Goal: Information Seeking & Learning: Check status

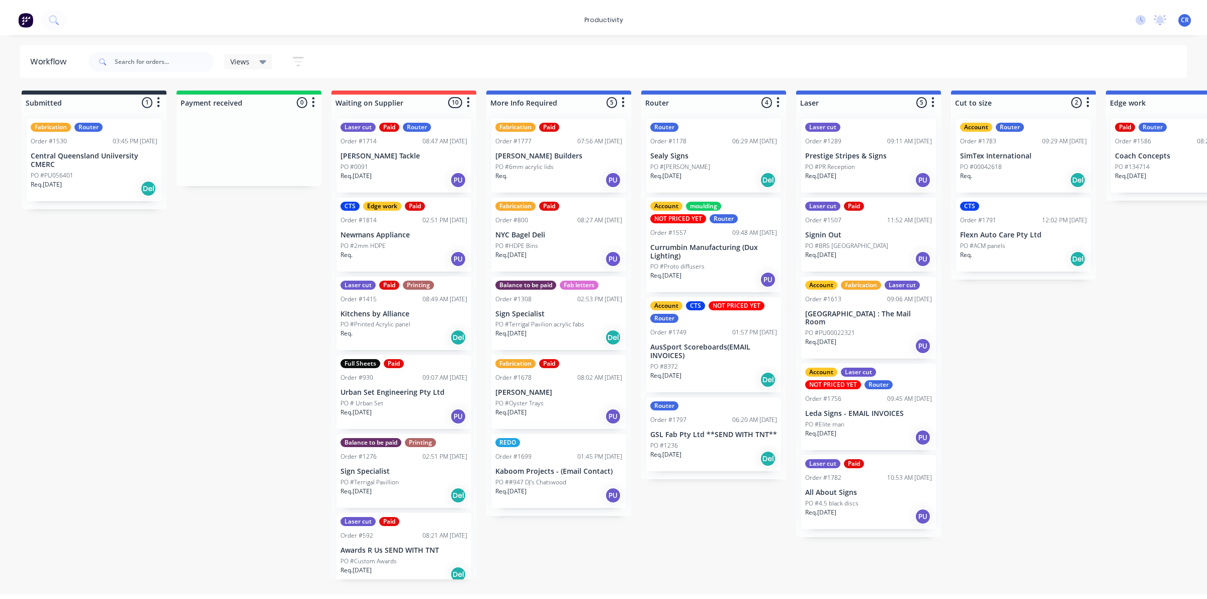
scroll to position [0, 235]
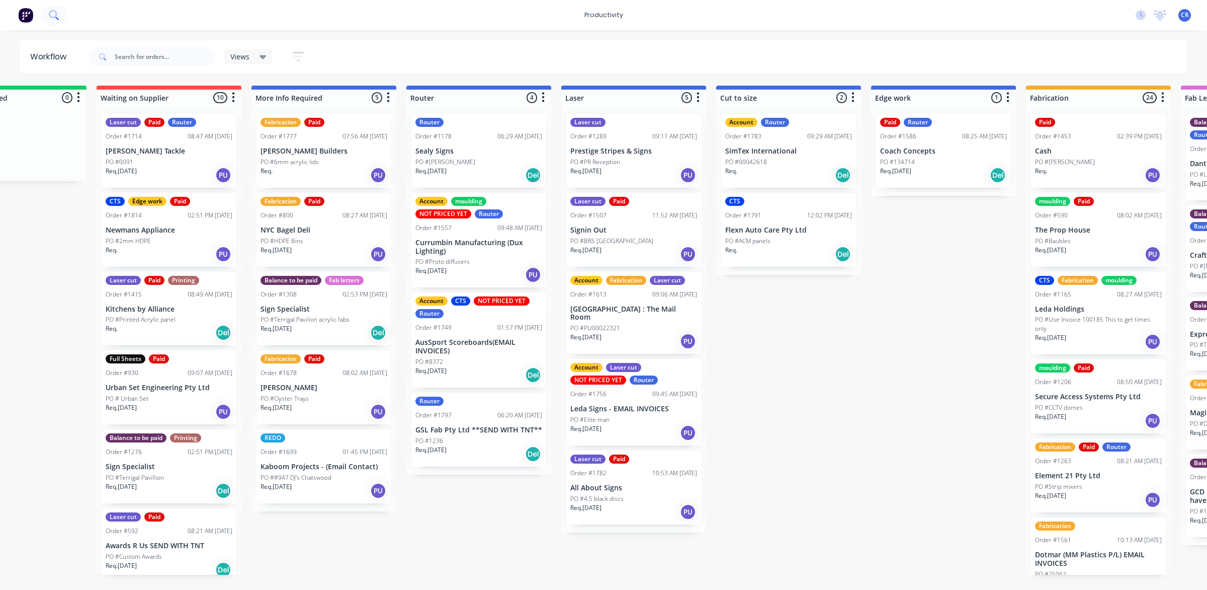
click at [54, 21] on button at bounding box center [53, 15] width 25 height 20
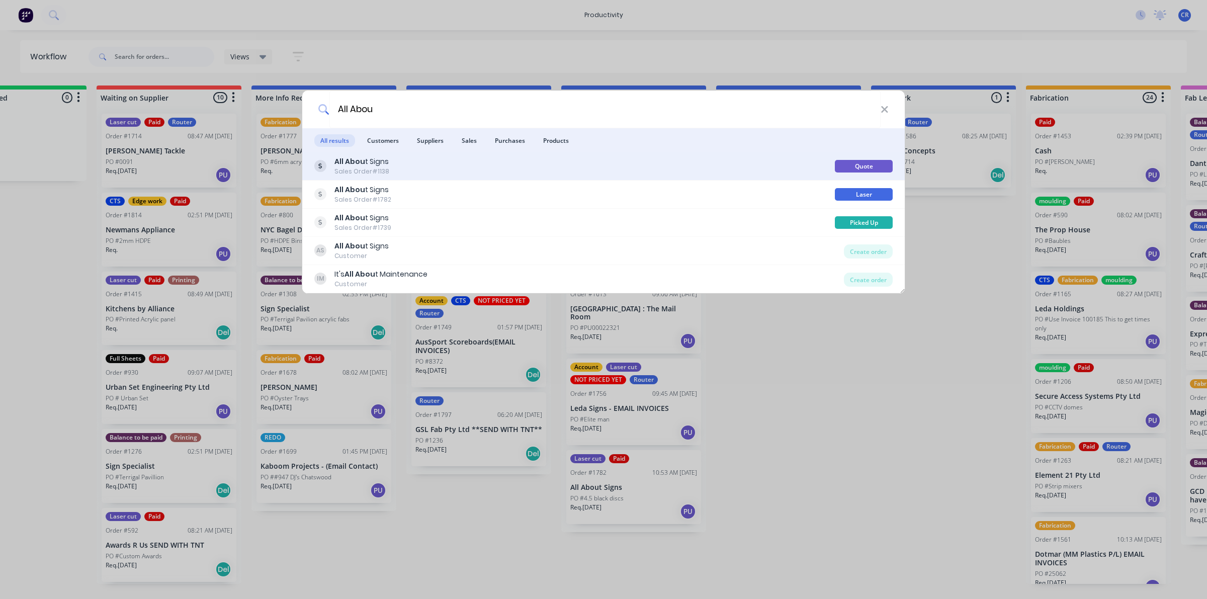
type input "All Abou"
click at [434, 167] on div "All Abou t Signs Sales Order #1138" at bounding box center [574, 166] width 521 height 20
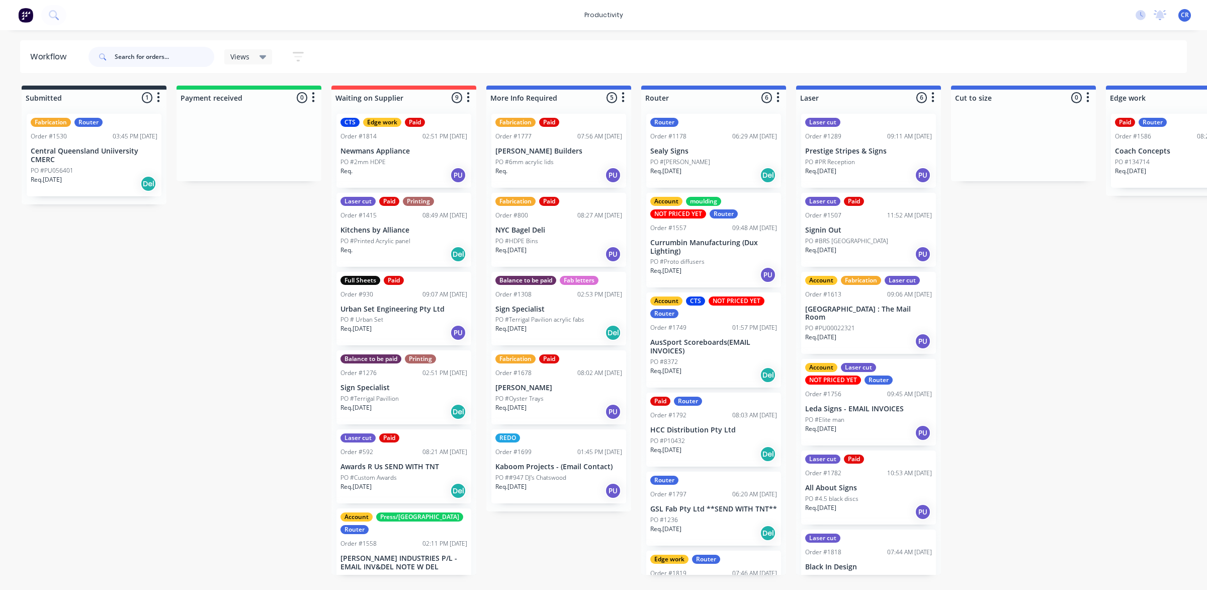
click at [168, 50] on input "text" at bounding box center [165, 57] width 100 height 20
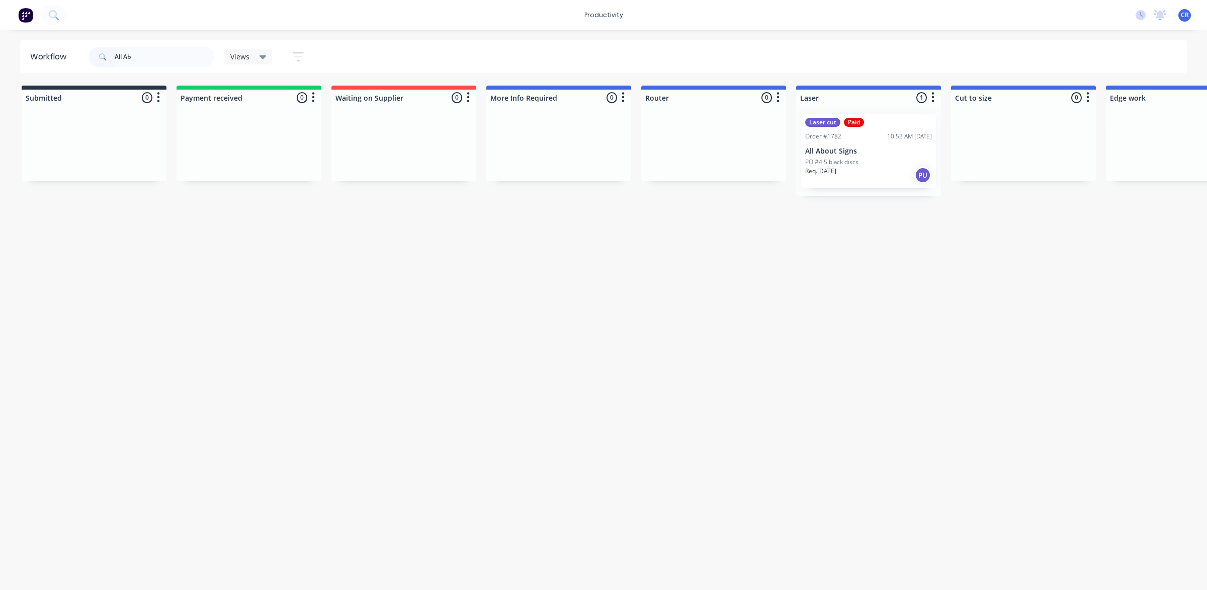
click at [869, 167] on div "Req. 07/10/25 PU" at bounding box center [868, 175] width 127 height 17
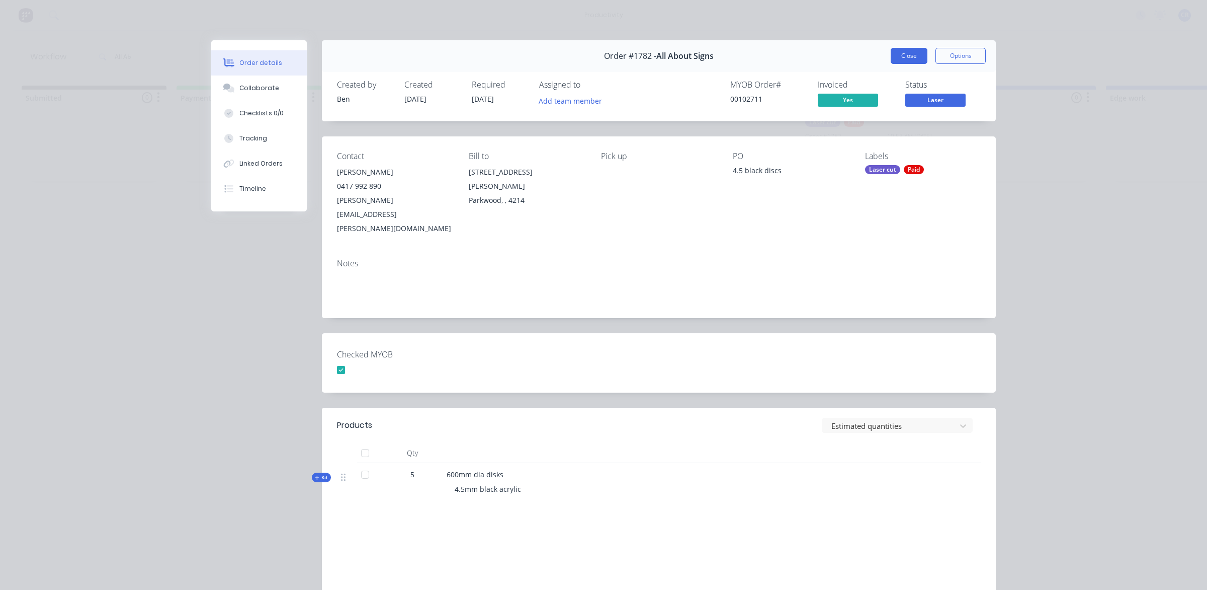
click at [907, 53] on button "Close" at bounding box center [909, 56] width 37 height 16
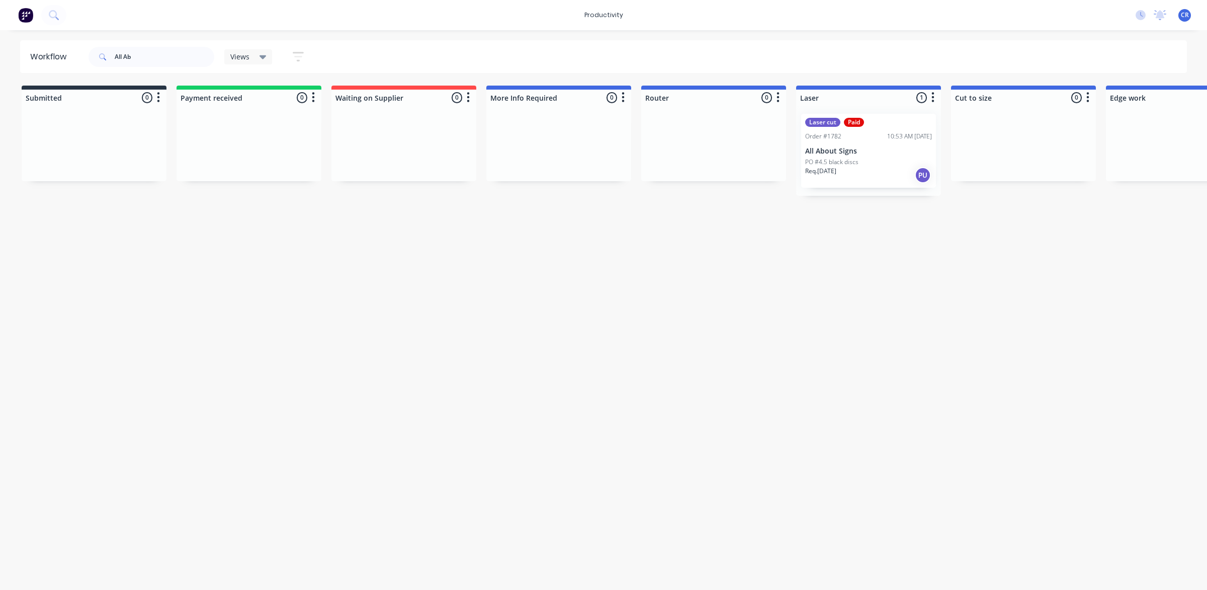
click at [853, 253] on div "Workflow All Ab Views Save new view None (Default) edit Ready for Pick Up edit …" at bounding box center [603, 304] width 1207 height 529
drag, startPoint x: 142, startPoint y: 60, endPoint x: 110, endPoint y: 75, distance: 36.0
click at [121, 73] on div "Workflow All Ab Views Save new view None (Default) edit Ready for Pick Up edit …" at bounding box center [603, 304] width 1207 height 529
type input "A"
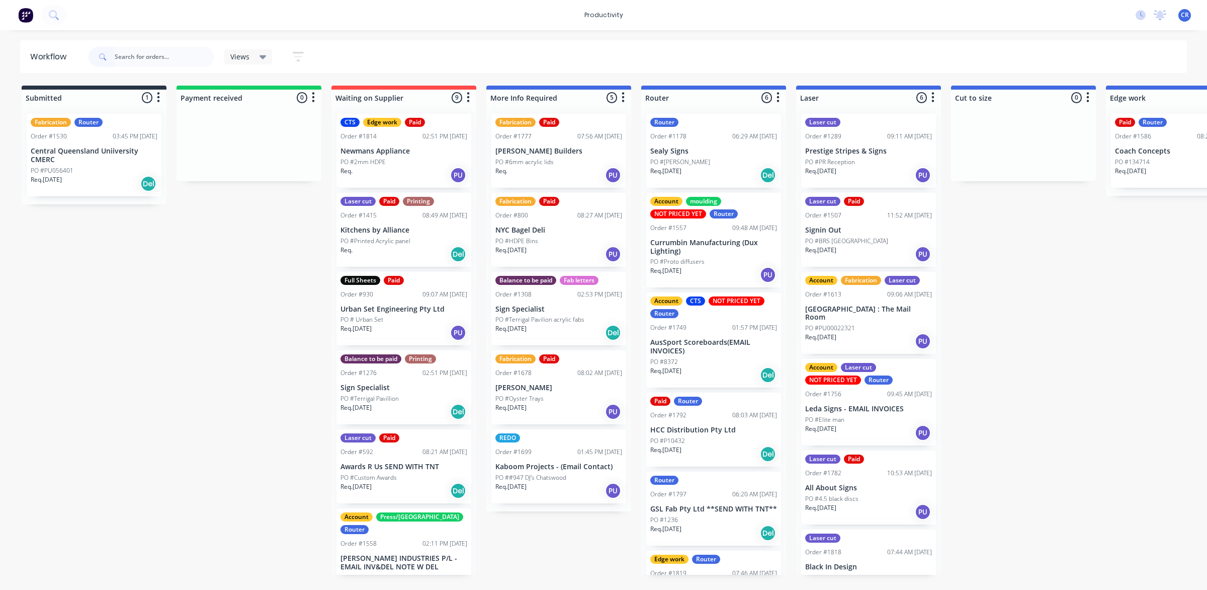
click at [230, 277] on div "Submitted 1 Sort By Created date Required date Order number Customer name Most …" at bounding box center [1195, 330] width 2407 height 489
click at [705, 456] on div "Req. 07/10/25 Del" at bounding box center [713, 453] width 127 height 17
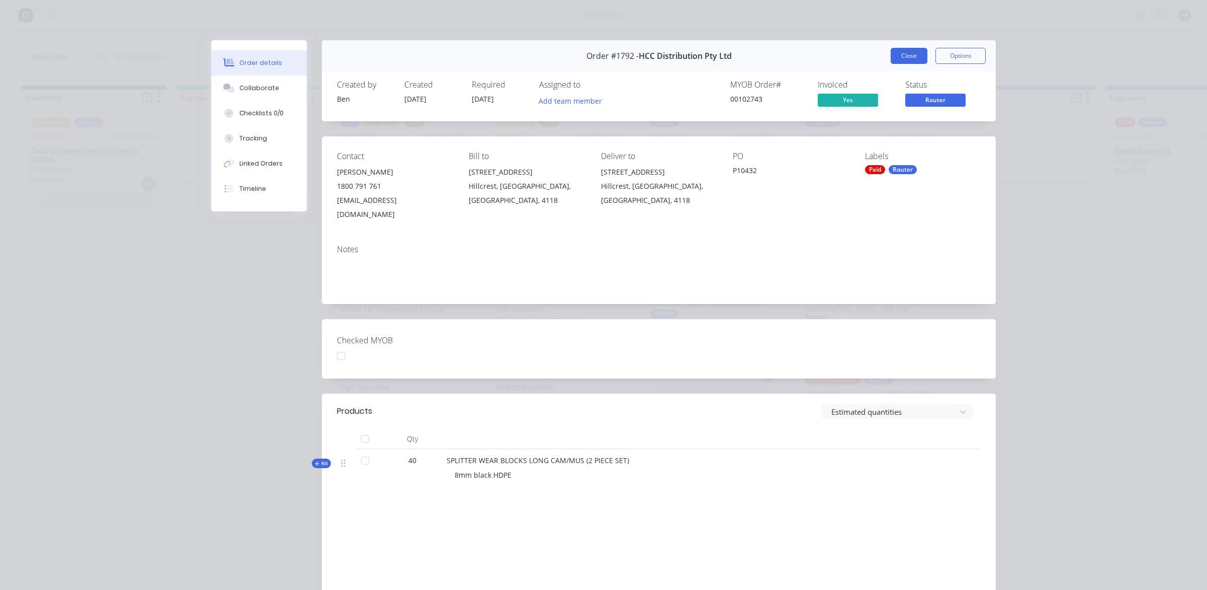
click at [893, 49] on button "Close" at bounding box center [909, 56] width 37 height 16
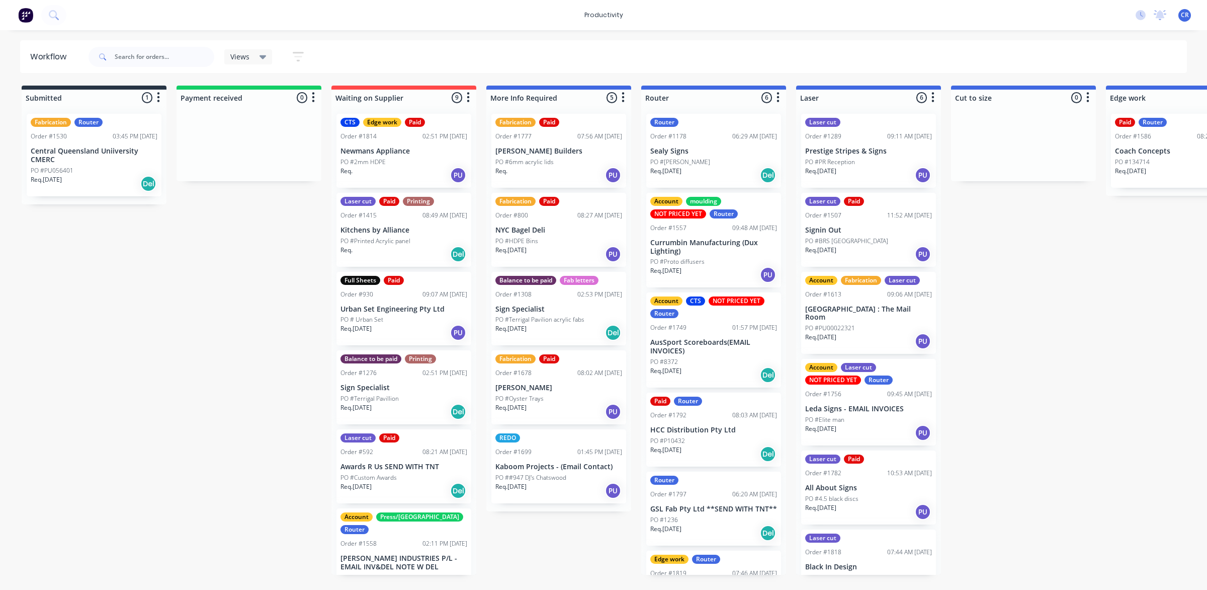
click at [710, 165] on p "PO #[PERSON_NAME]" at bounding box center [680, 161] width 60 height 9
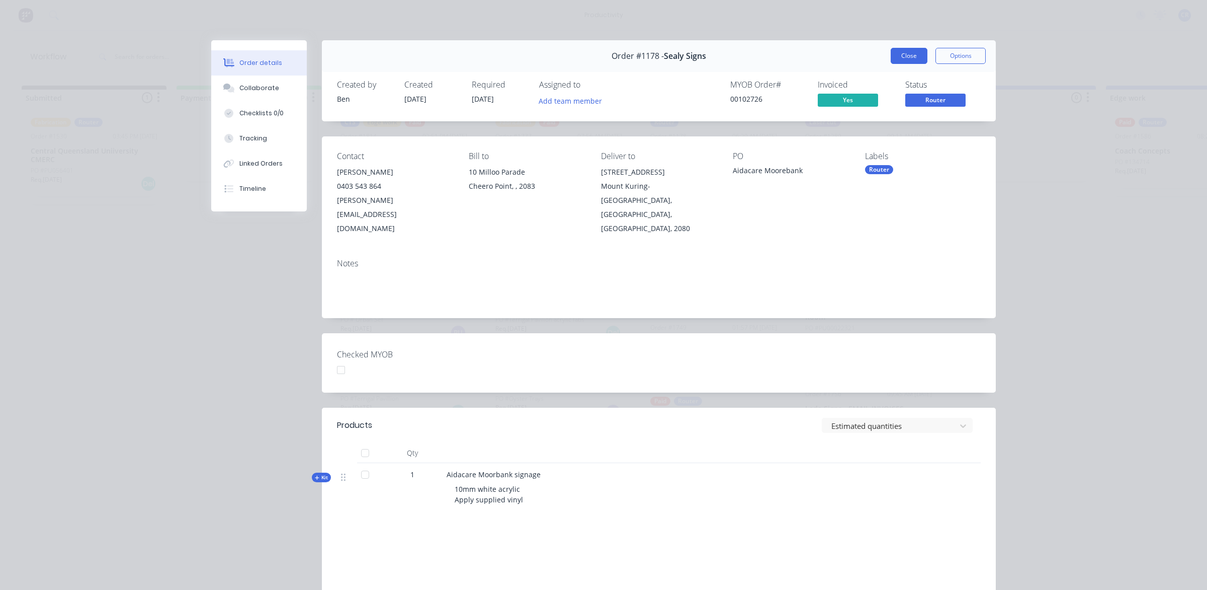
click at [891, 55] on button "Close" at bounding box center [909, 56] width 37 height 16
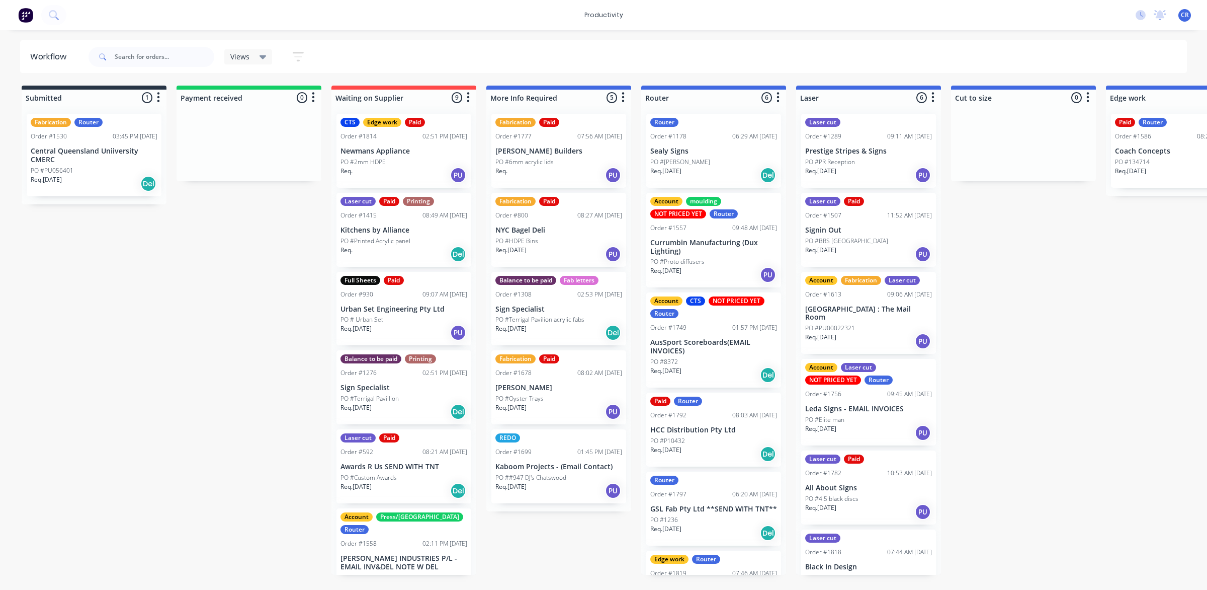
click at [733, 249] on p "Currumbin Manufacturing (Dux Lighting)" at bounding box center [713, 246] width 127 height 17
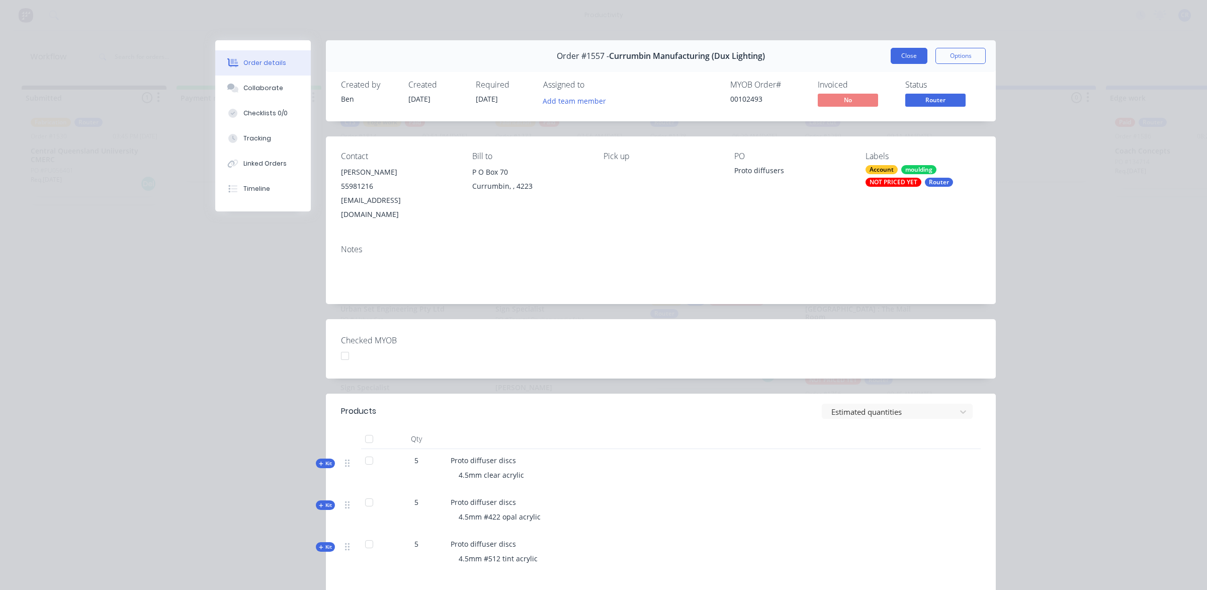
click at [909, 51] on button "Close" at bounding box center [909, 56] width 37 height 16
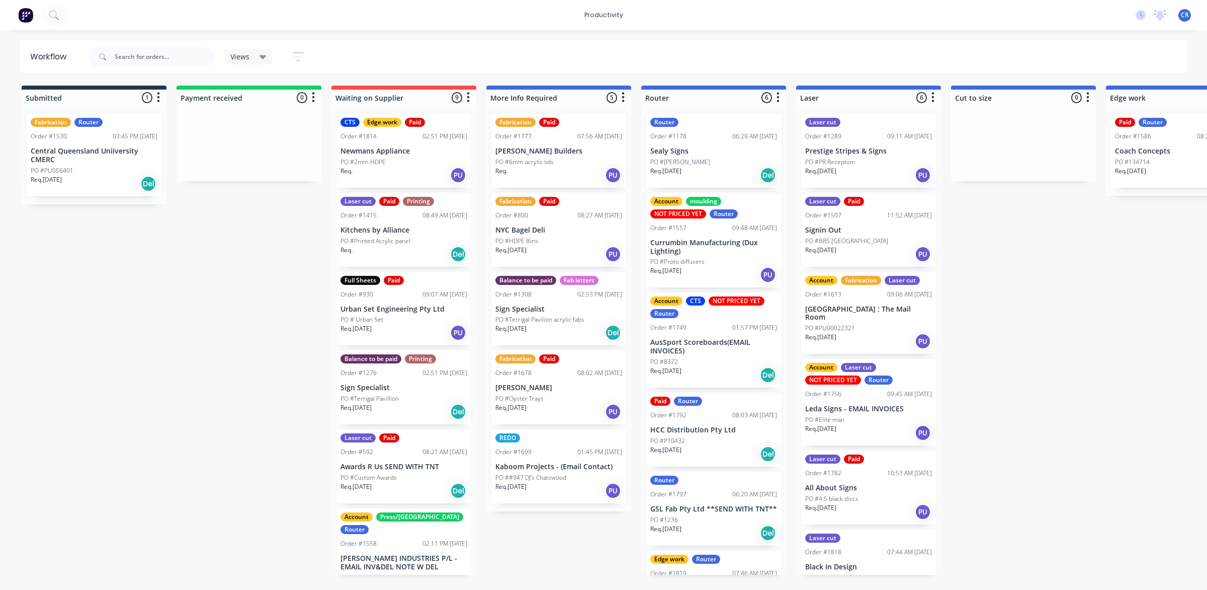
scroll to position [56, 0]
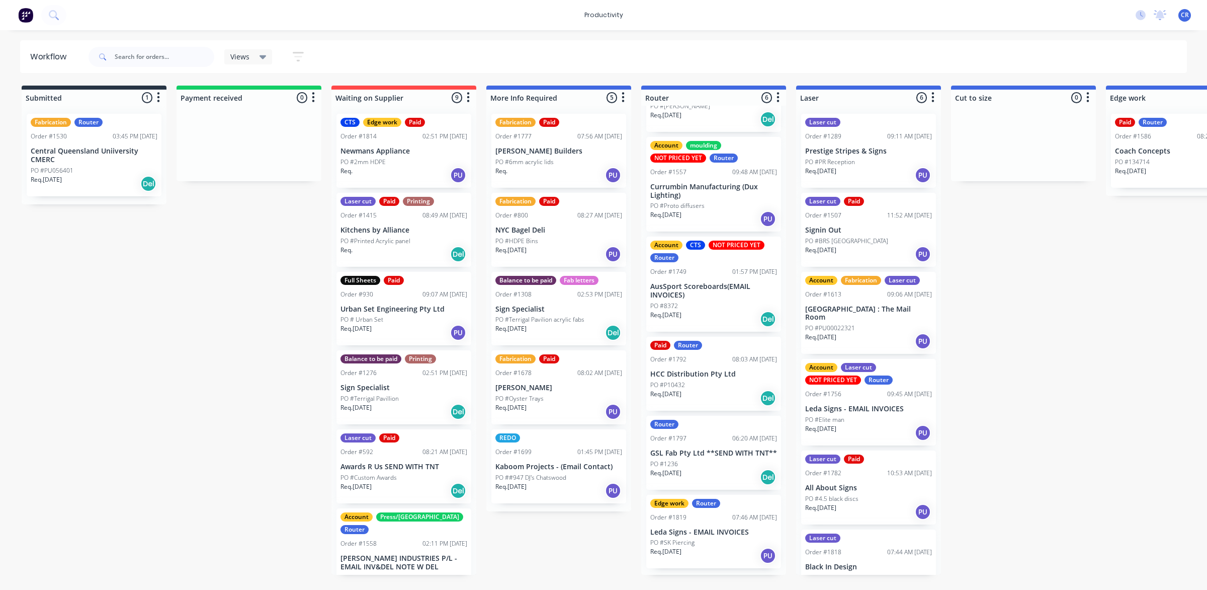
click at [706, 547] on div "PO #SK Piercing" at bounding box center [713, 542] width 127 height 9
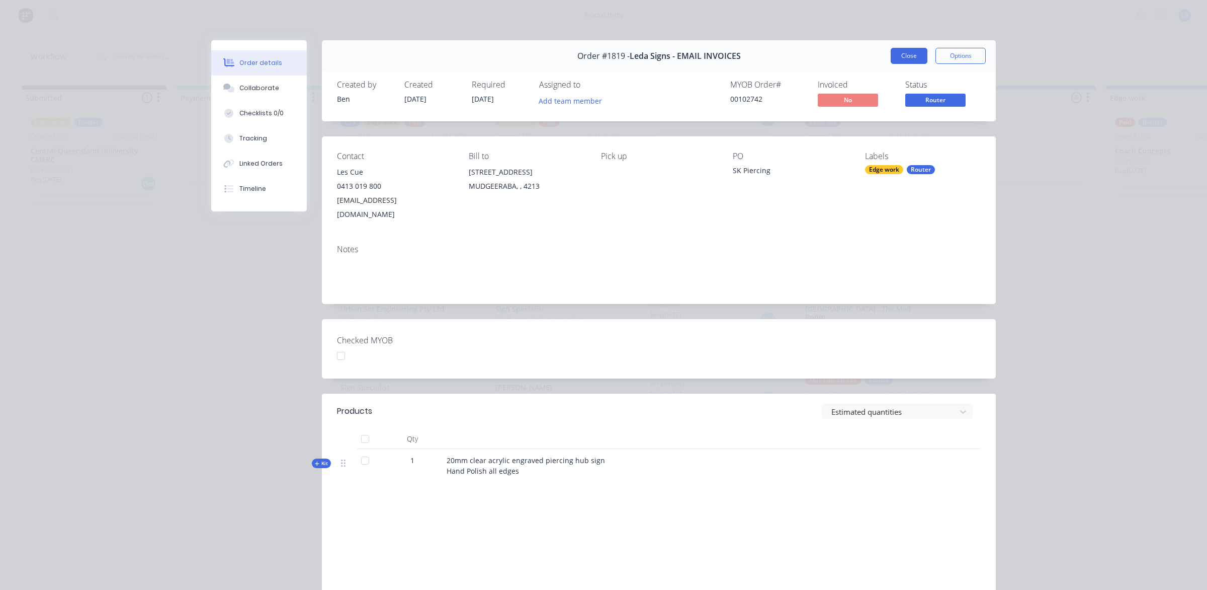
click at [904, 54] on button "Close" at bounding box center [909, 56] width 37 height 16
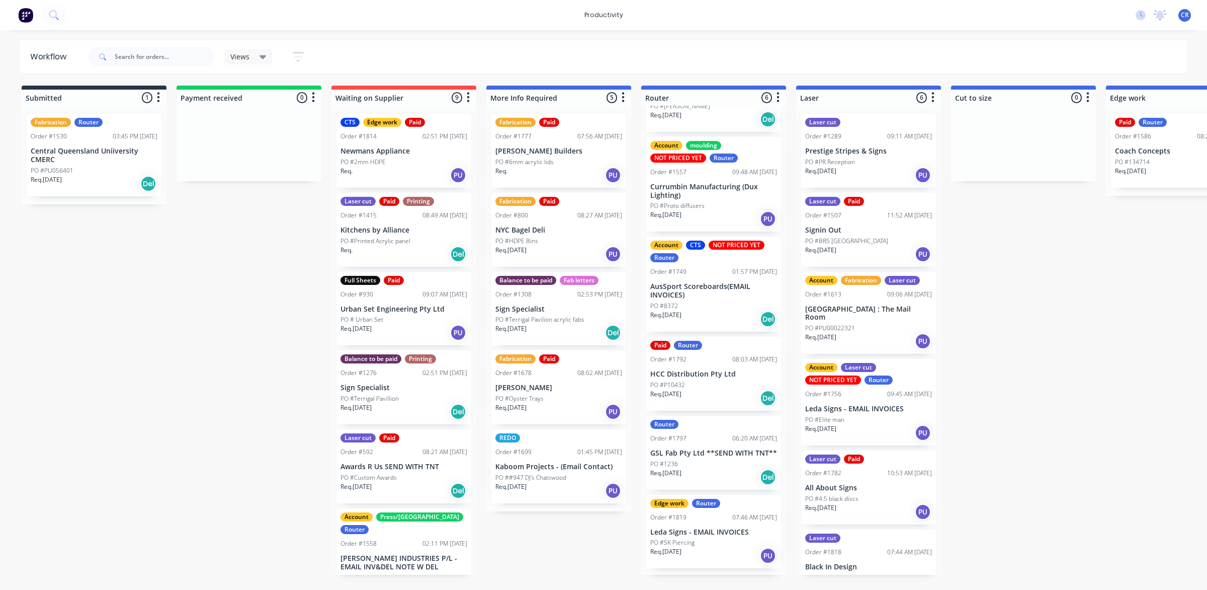
click at [837, 389] on div "Order #1756" at bounding box center [823, 393] width 36 height 9
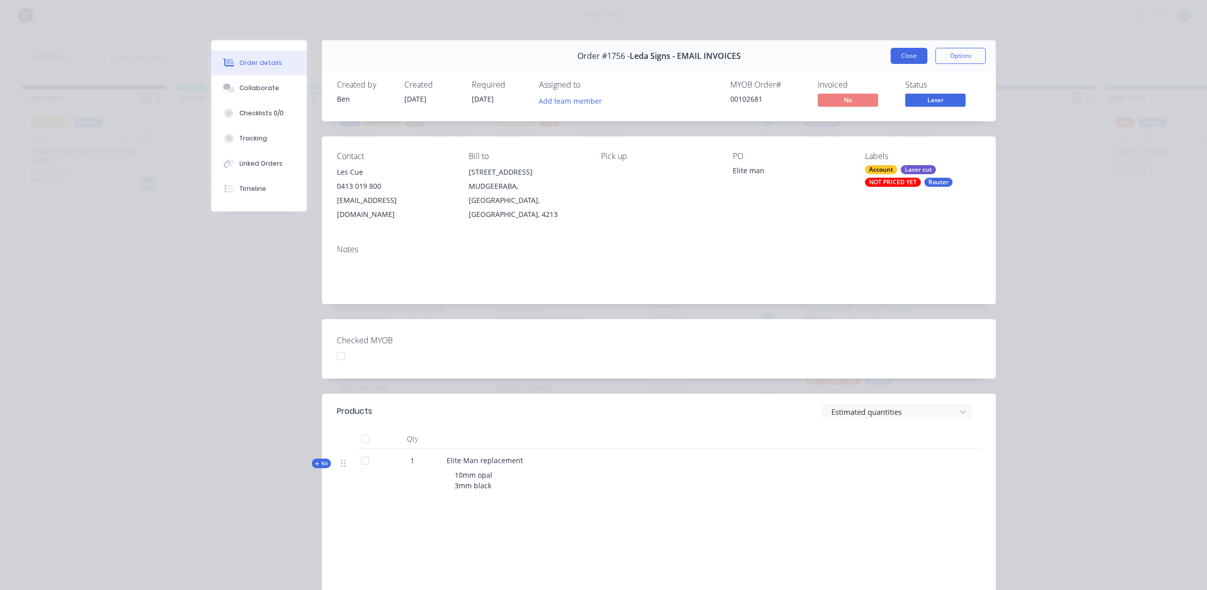
click at [898, 54] on button "Close" at bounding box center [909, 56] width 37 height 16
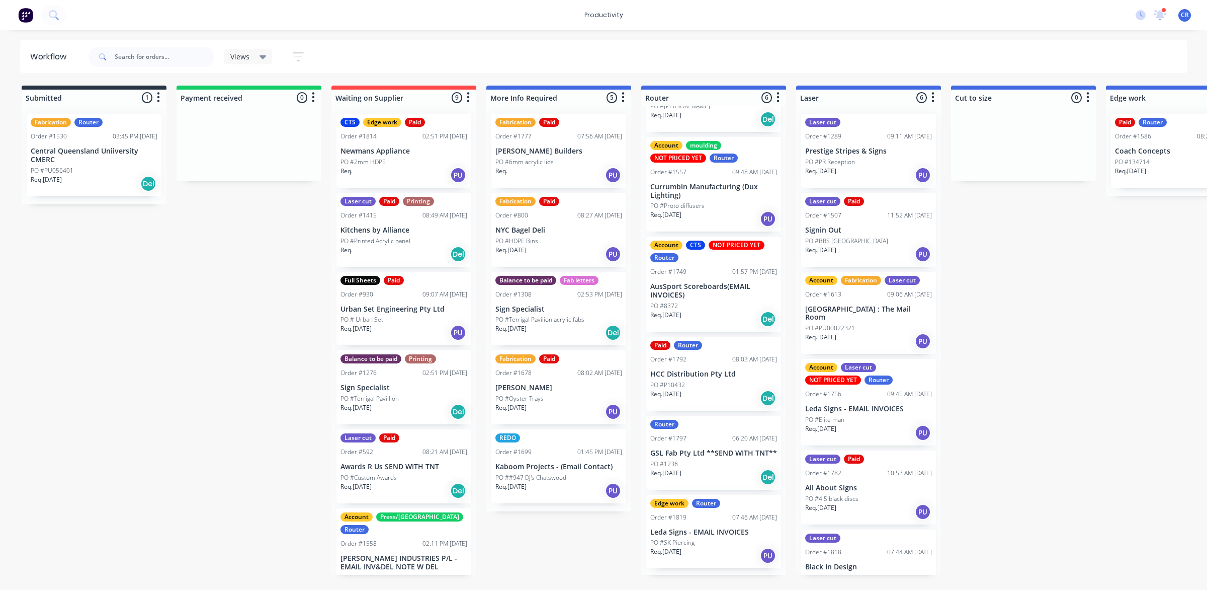
click at [990, 125] on div at bounding box center [1023, 143] width 145 height 75
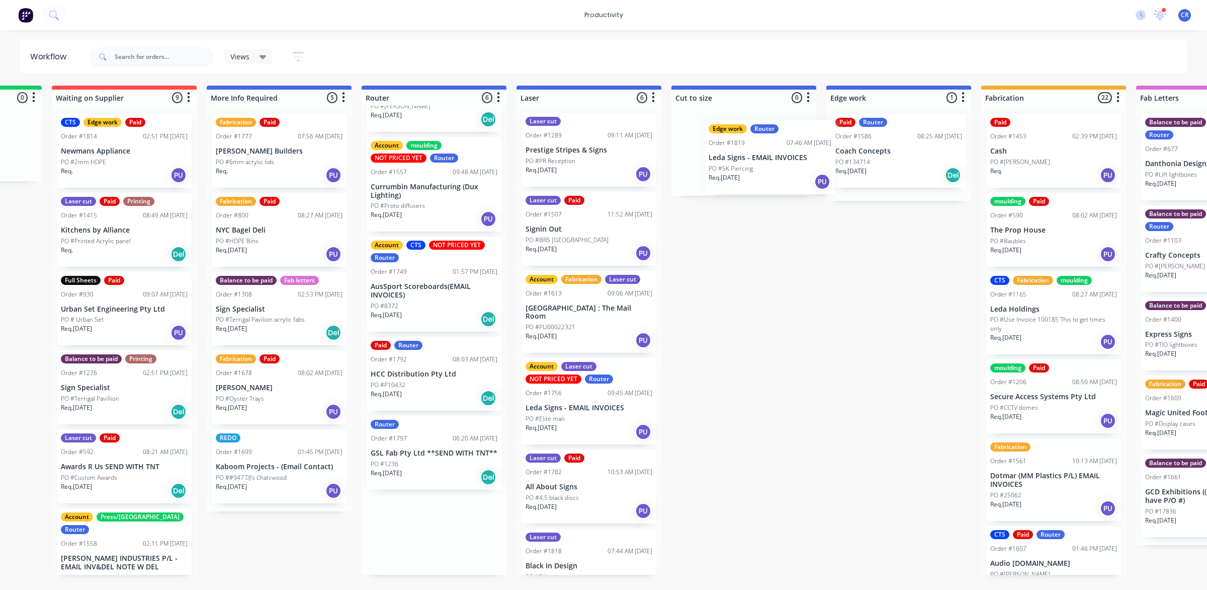
scroll to position [0, 286]
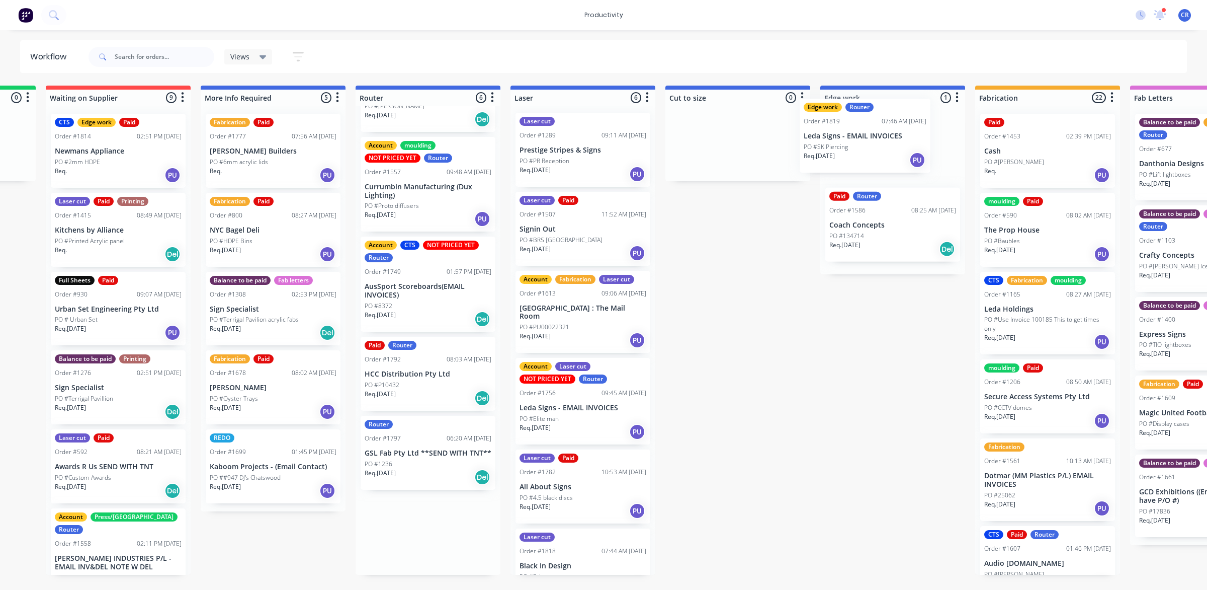
drag, startPoint x: 701, startPoint y: 544, endPoint x: 860, endPoint y: 142, distance: 432.9
click at [860, 142] on div "Submitted 1 Sort By Created date Required date Order number Customer name Most …" at bounding box center [910, 330] width 2407 height 489
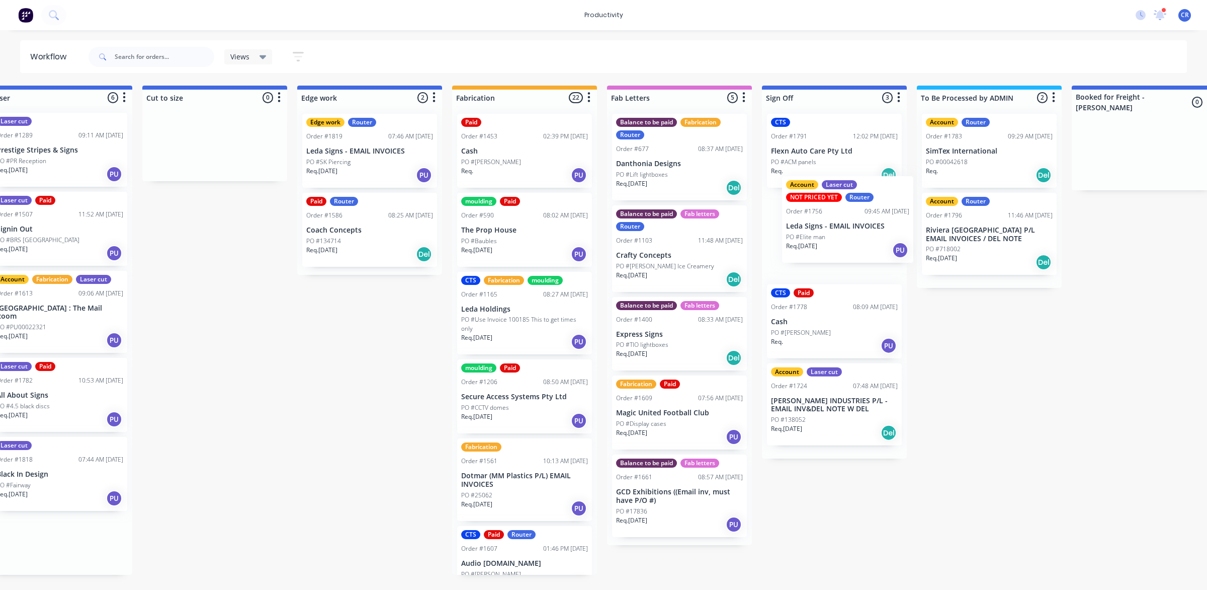
scroll to position [0, 810]
drag, startPoint x: 571, startPoint y: 409, endPoint x: 824, endPoint y: 235, distance: 306.7
click at [824, 235] on div "Submitted 1 Sort By Created date Required date Order number Customer name Most …" at bounding box center [386, 330] width 2407 height 489
click at [824, 235] on div "Account Laser cut NOT PRICED YET Router Order #1756 09:45 AM 02/10/25 Leda Sign…" at bounding box center [833, 236] width 135 height 87
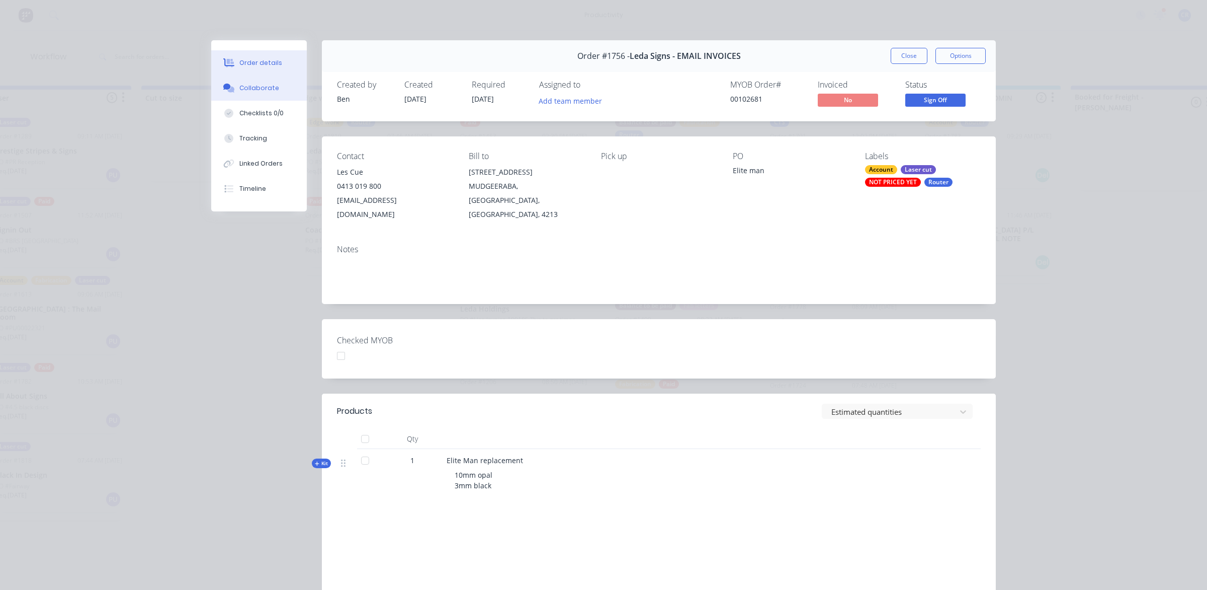
click at [263, 91] on div "Collaborate" at bounding box center [259, 88] width 40 height 9
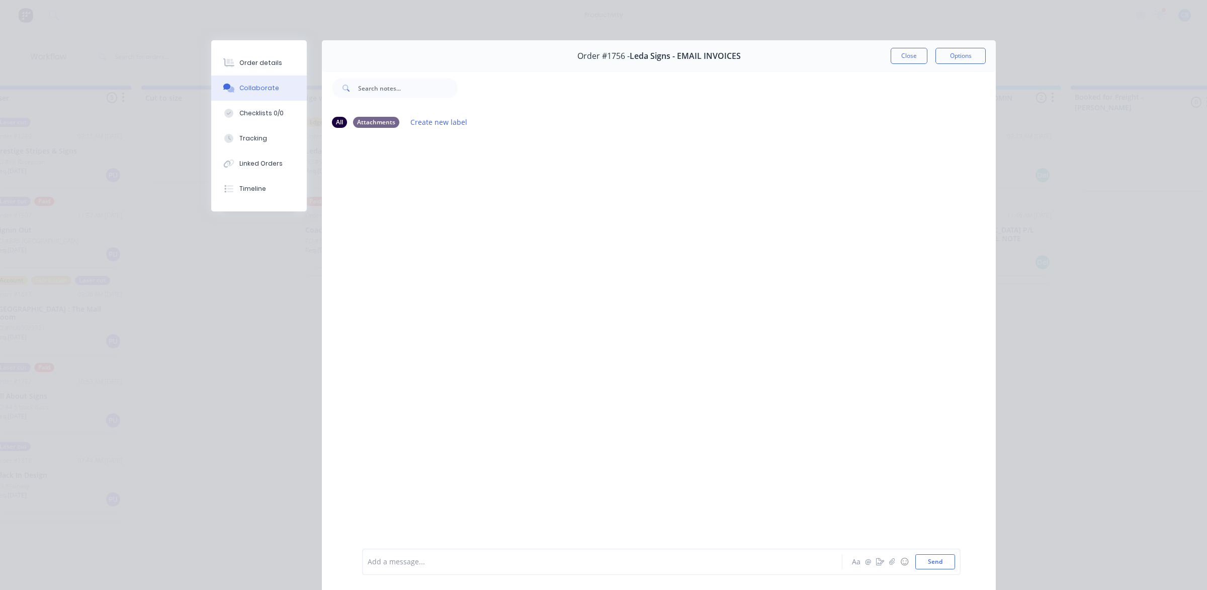
click at [406, 564] on div at bounding box center [588, 561] width 440 height 11
click at [936, 556] on button "Send" at bounding box center [936, 561] width 40 height 15
click at [913, 53] on button "Close" at bounding box center [909, 56] width 37 height 16
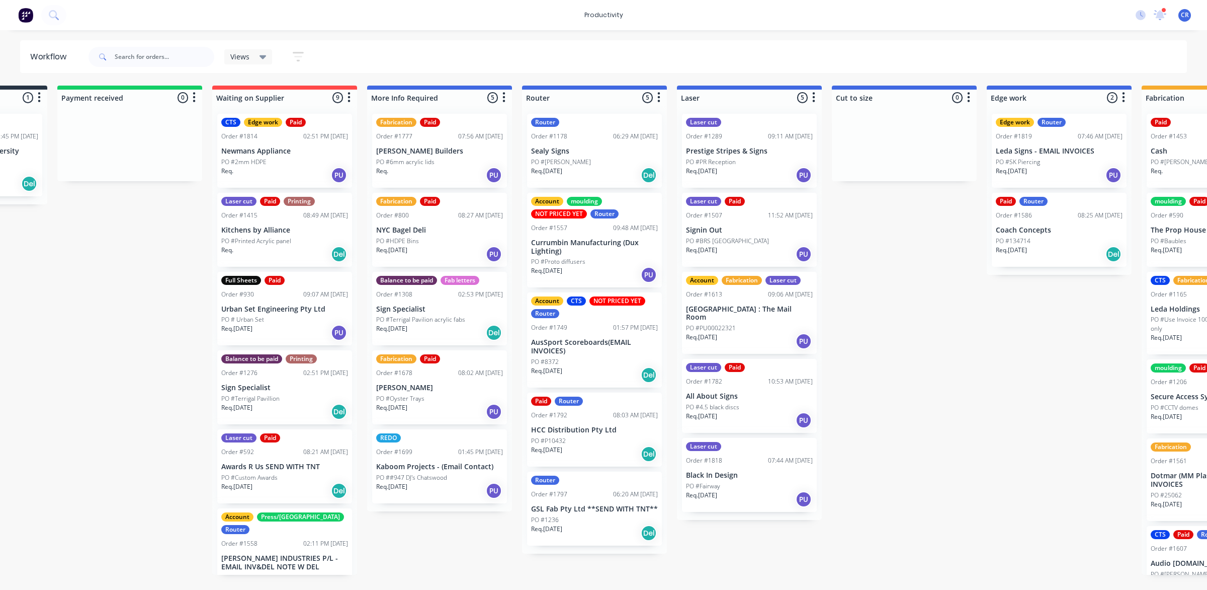
scroll to position [0, 118]
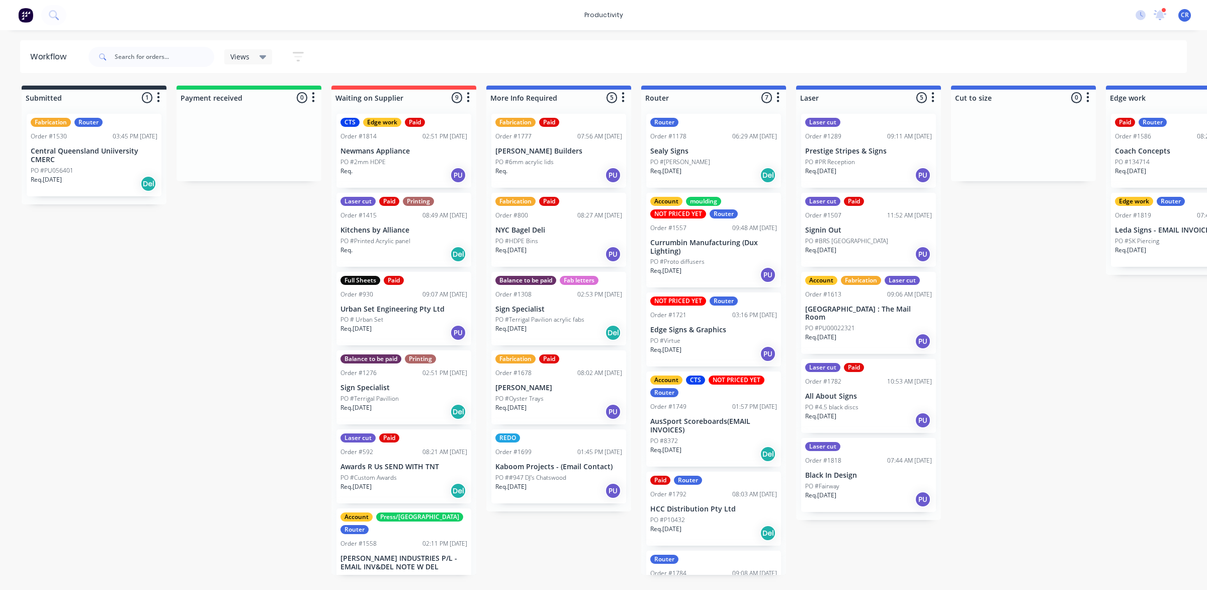
click at [713, 327] on p "Edge Signs & Graphics" at bounding box center [713, 329] width 127 height 9
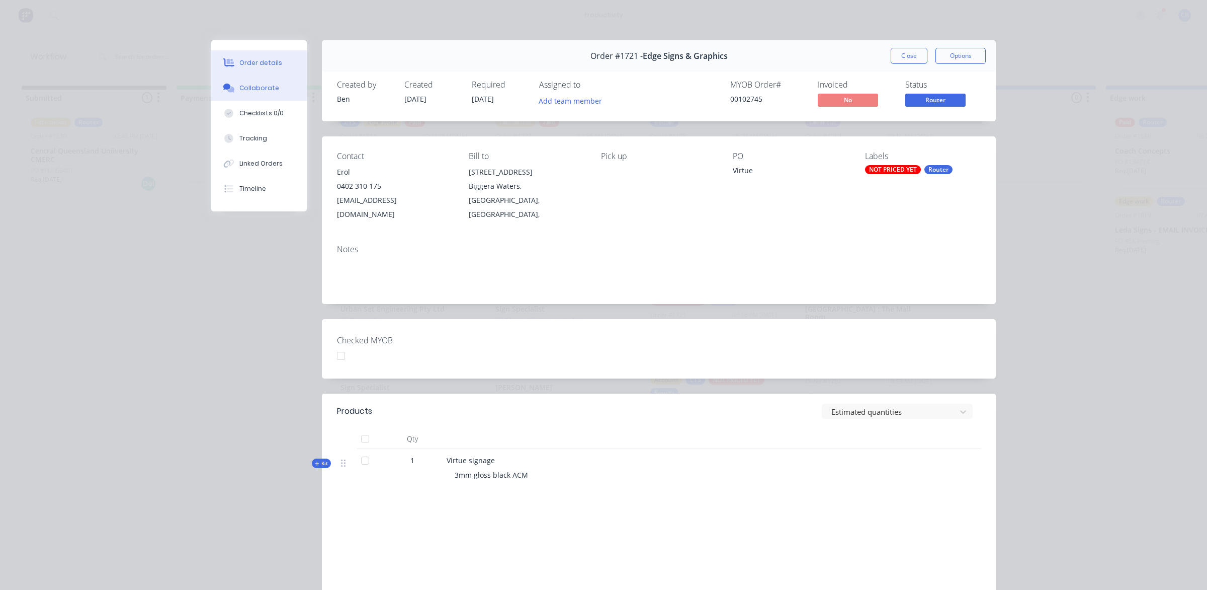
click at [282, 94] on button "Collaborate" at bounding box center [259, 87] width 96 height 25
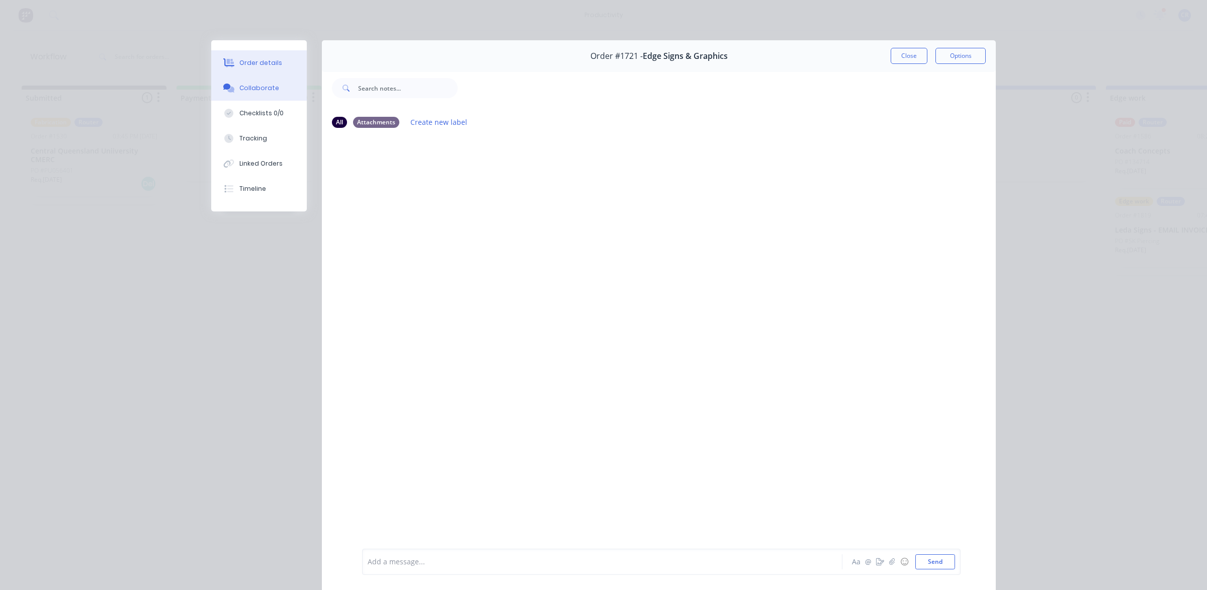
click at [273, 70] on button "Order details" at bounding box center [259, 62] width 96 height 25
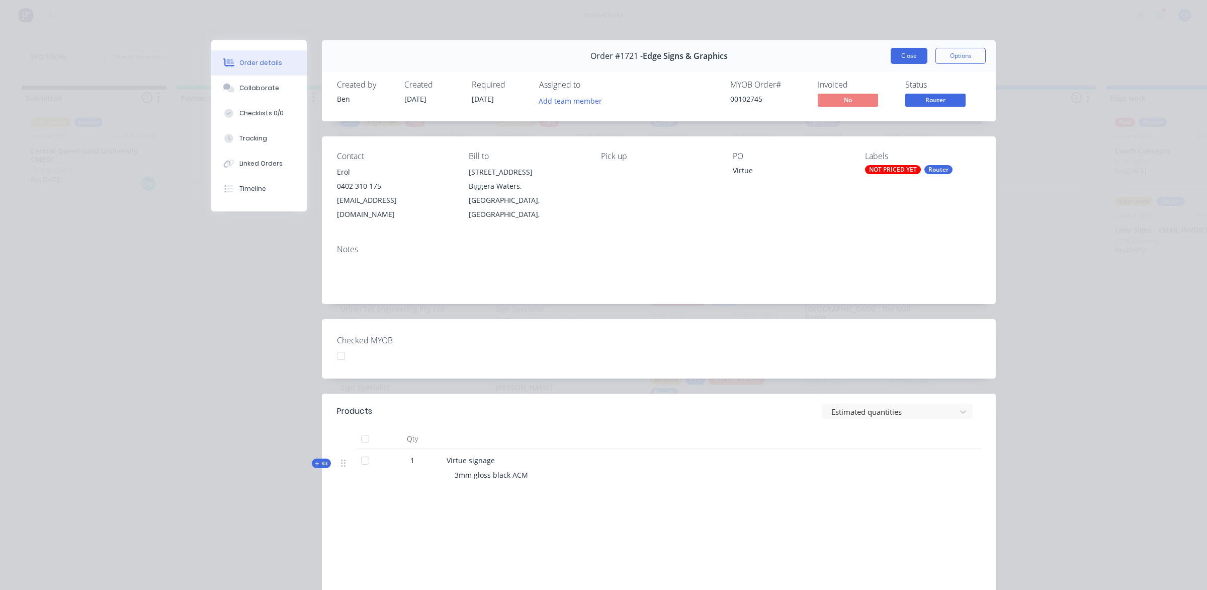
click at [912, 57] on button "Close" at bounding box center [909, 56] width 37 height 16
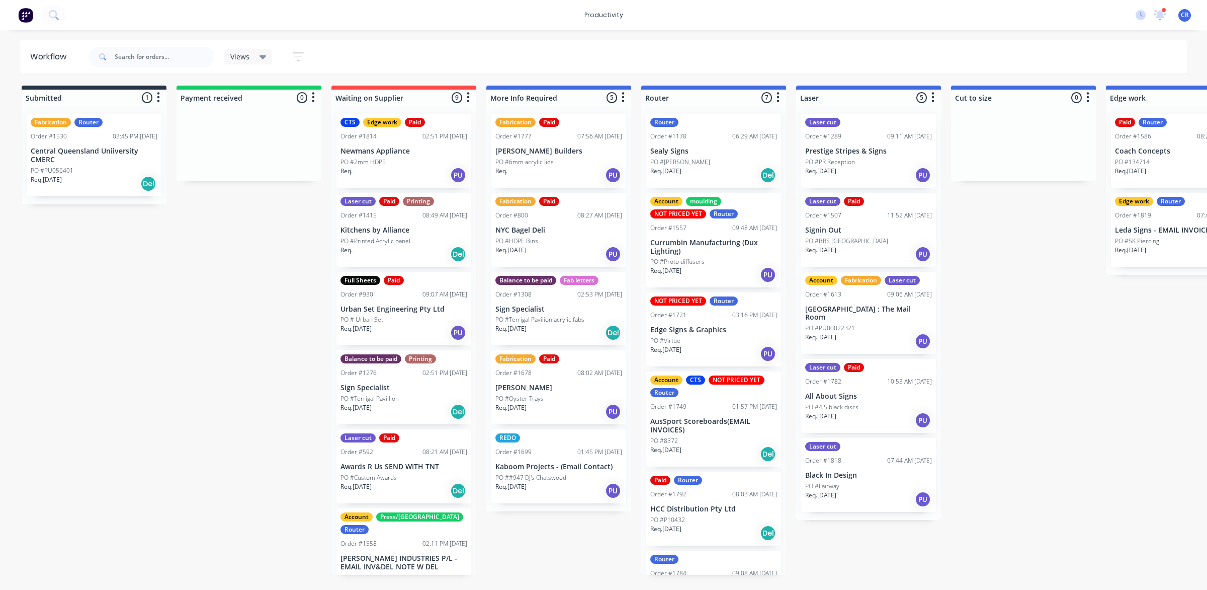
click at [728, 414] on div "Account CTS NOT PRICED YET Router Order #1749 01:57 PM [DATE] AusSport Scoreboa…" at bounding box center [713, 418] width 135 height 95
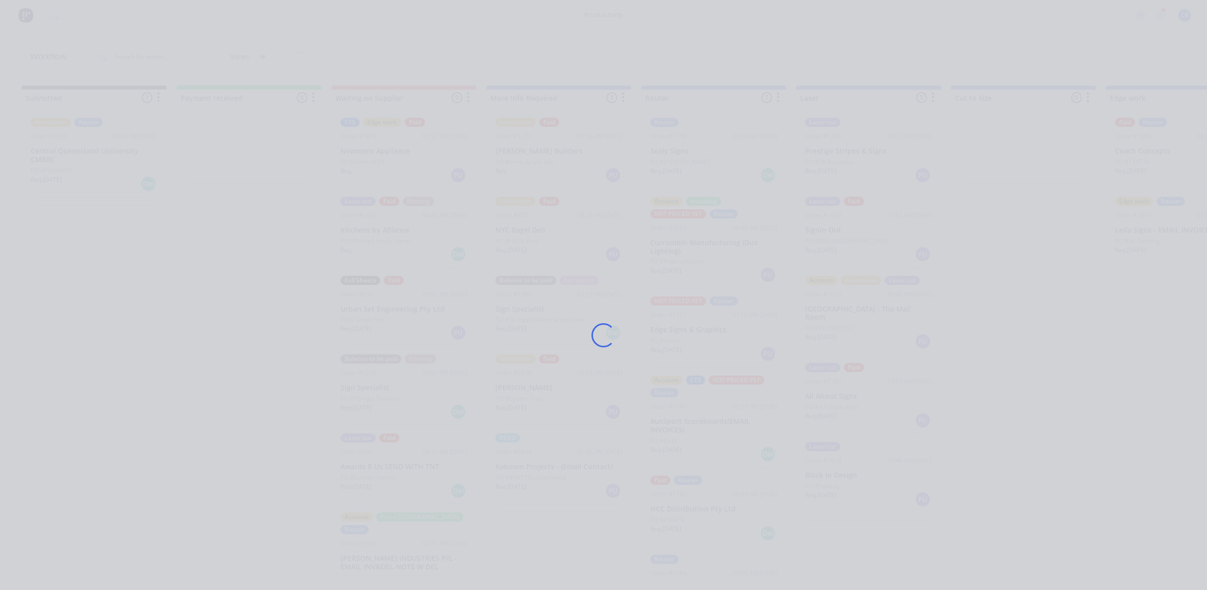
click at [728, 414] on div "Loading..." at bounding box center [603, 335] width 805 height 590
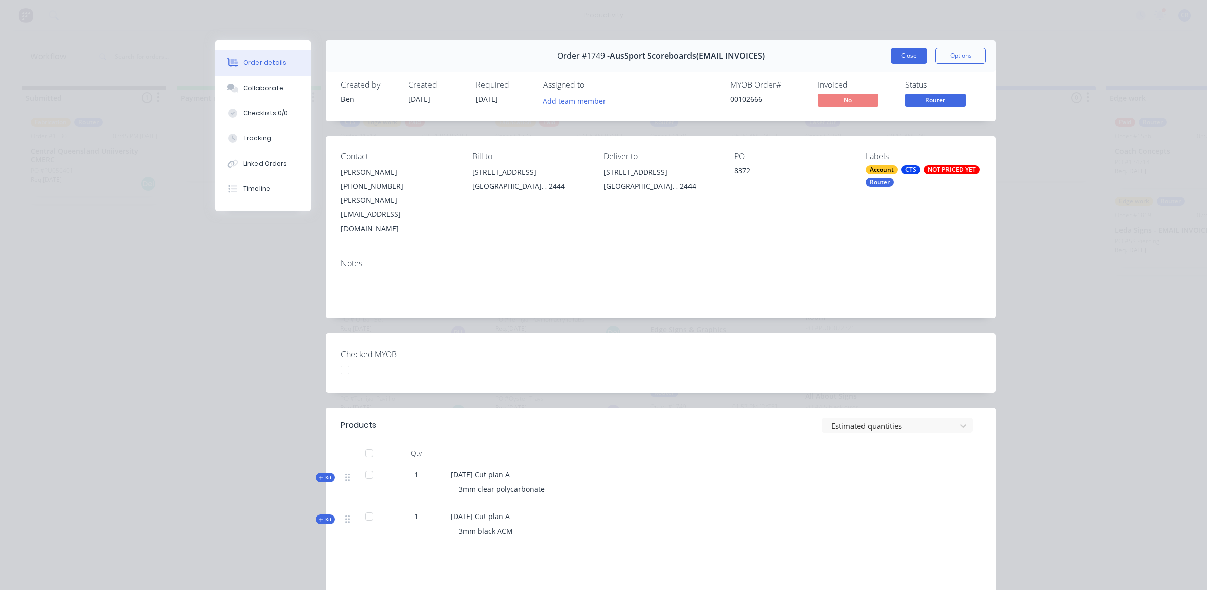
click at [898, 55] on button "Close" at bounding box center [909, 56] width 37 height 16
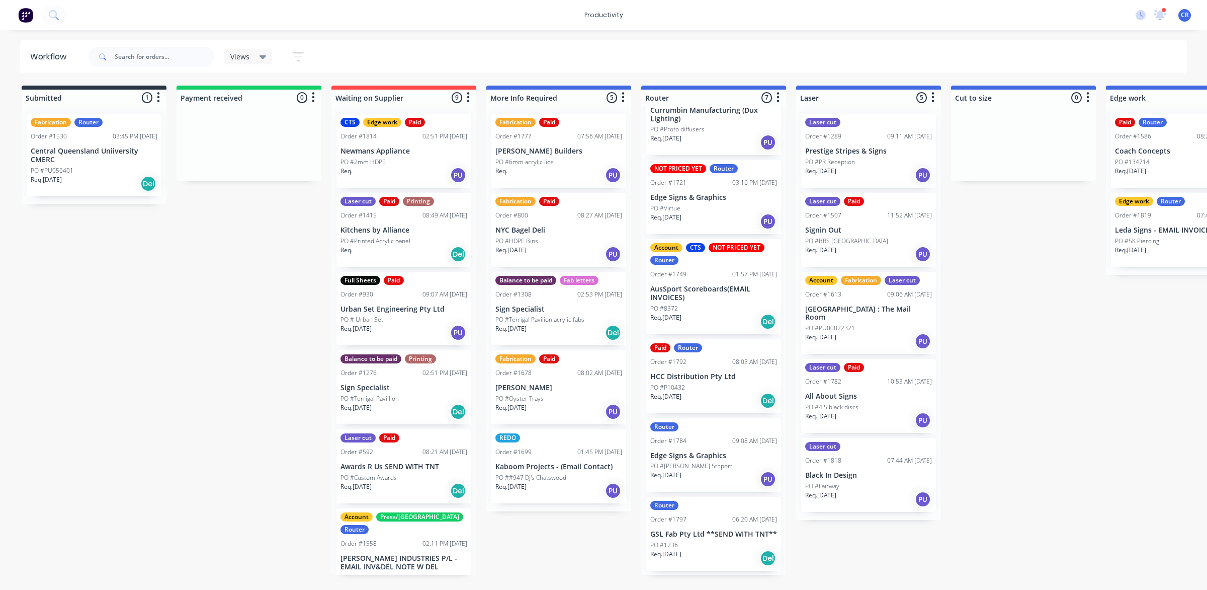
scroll to position [134, 0]
click at [710, 381] on div "PO #P10432" at bounding box center [713, 385] width 127 height 9
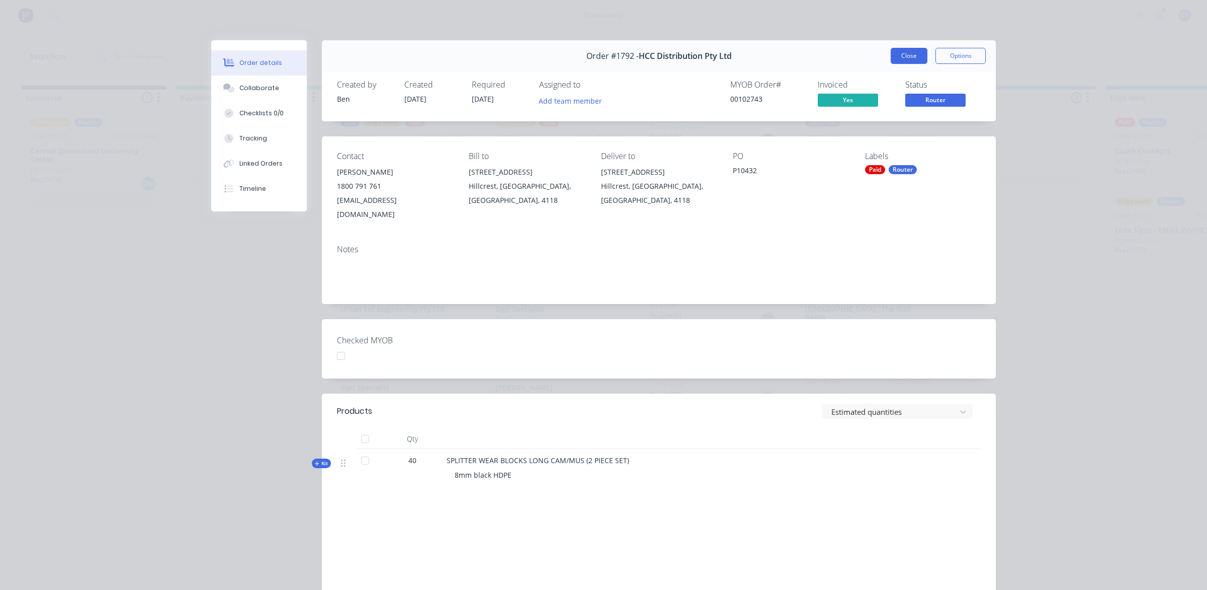
click at [895, 59] on button "Close" at bounding box center [909, 56] width 37 height 16
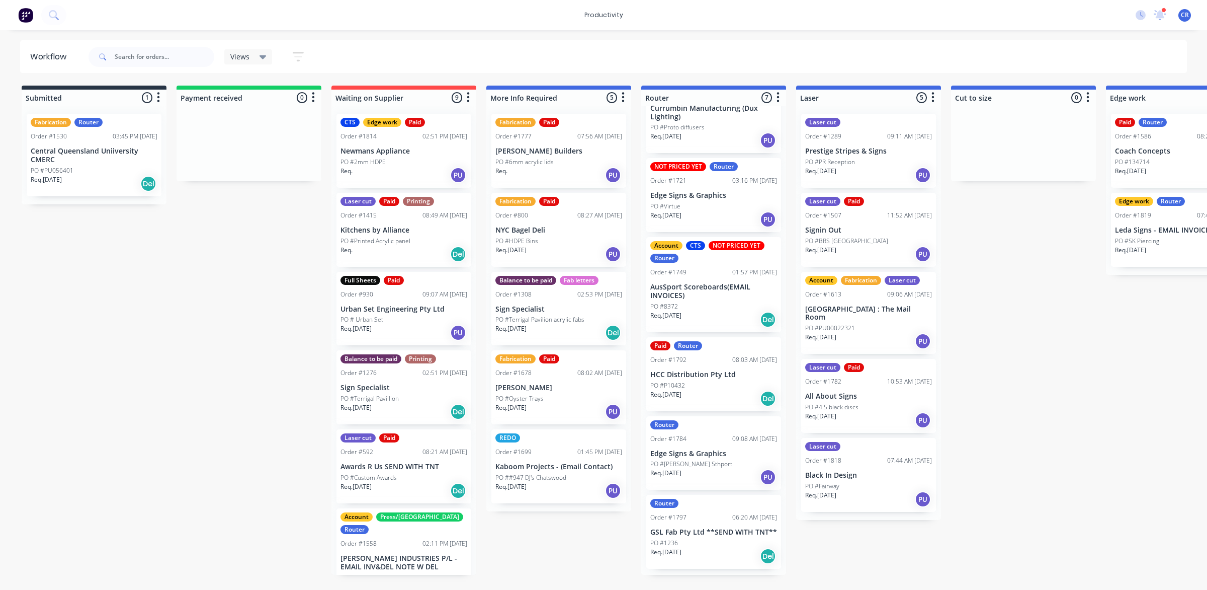
click at [863, 241] on div "PO #BRS [GEOGRAPHIC_DATA]" at bounding box center [868, 240] width 127 height 9
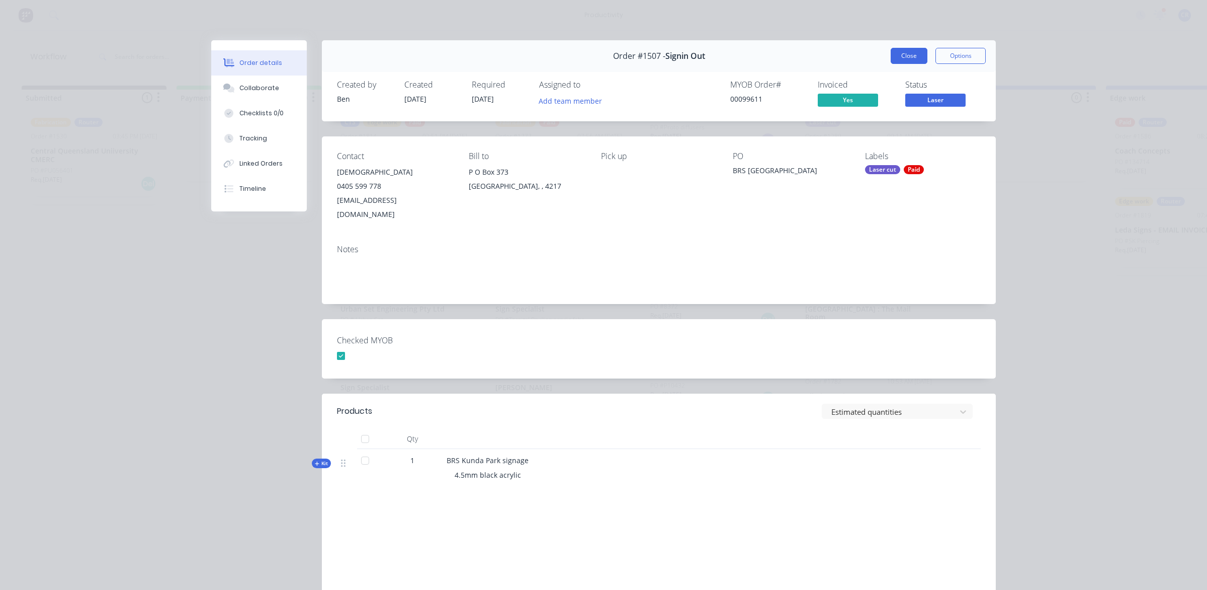
click at [915, 62] on button "Close" at bounding box center [909, 56] width 37 height 16
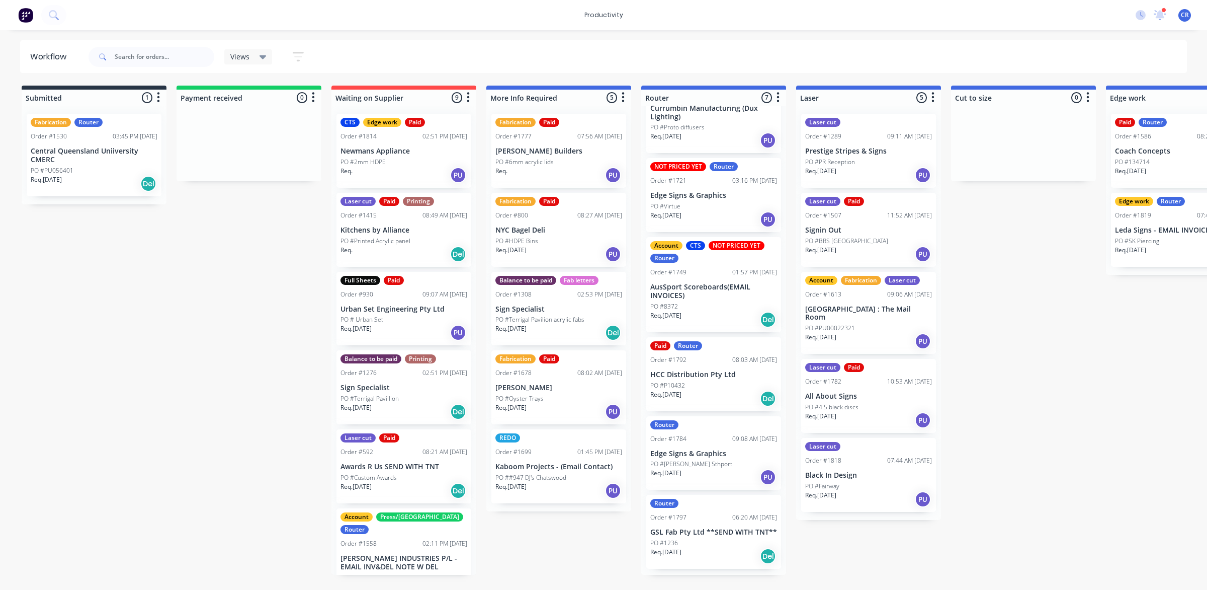
click at [888, 147] on p "Prestige Stripes & Signs" at bounding box center [868, 151] width 127 height 9
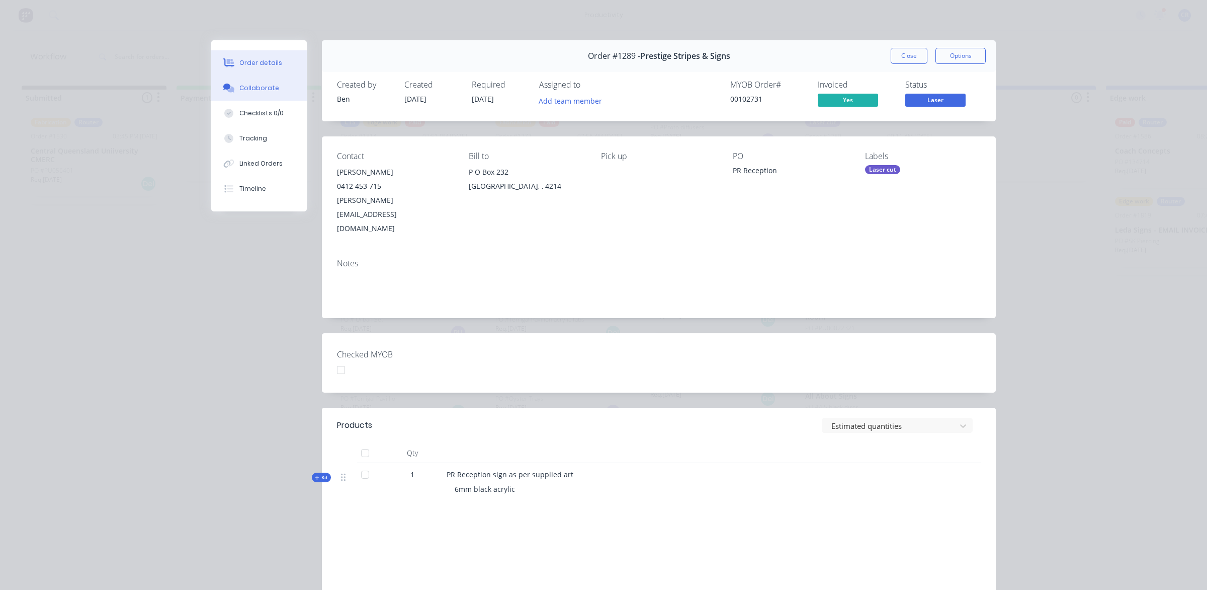
click at [271, 89] on button "Collaborate" at bounding box center [259, 87] width 96 height 25
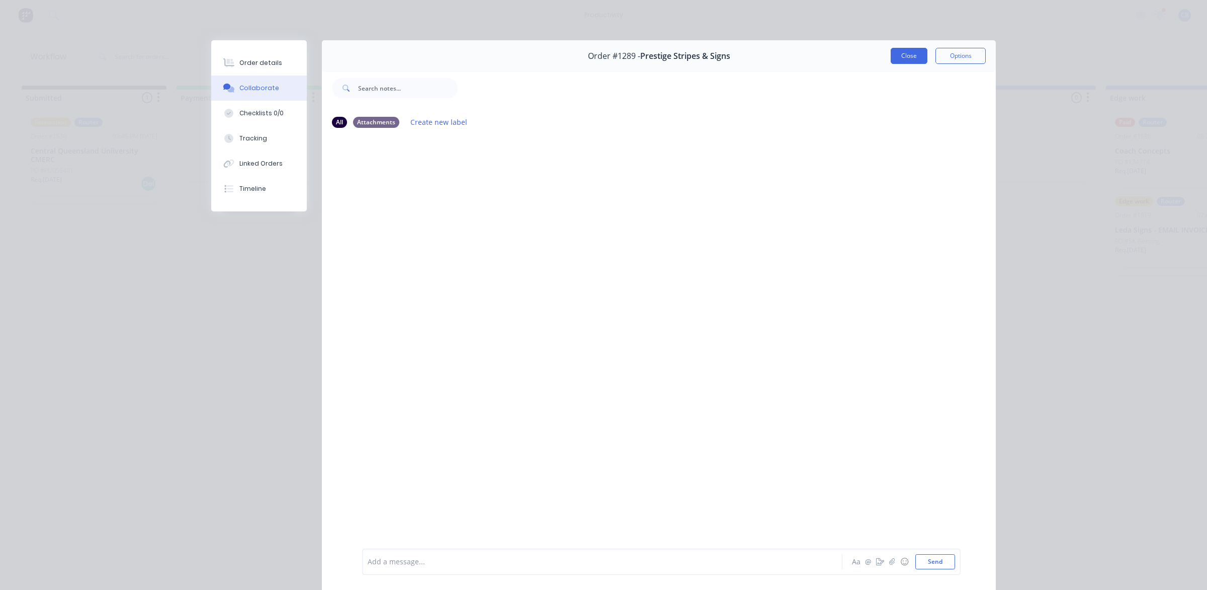
click at [913, 55] on button "Close" at bounding box center [909, 56] width 37 height 16
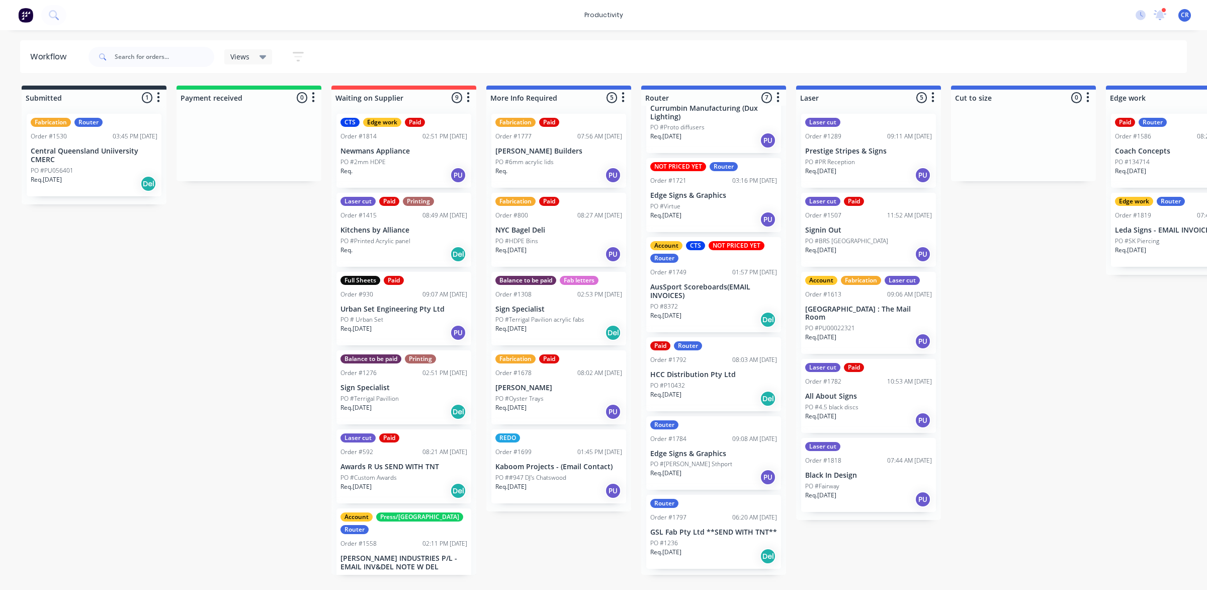
click at [855, 333] on div "Req. [DATE] PU" at bounding box center [868, 341] width 127 height 17
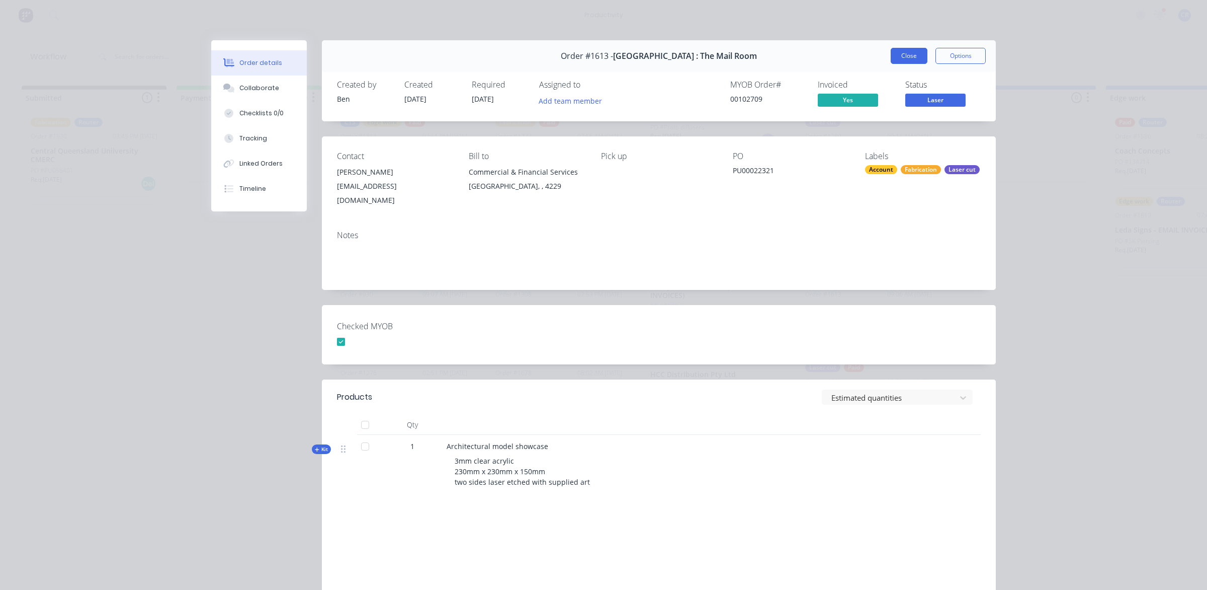
click at [909, 56] on button "Close" at bounding box center [909, 56] width 37 height 16
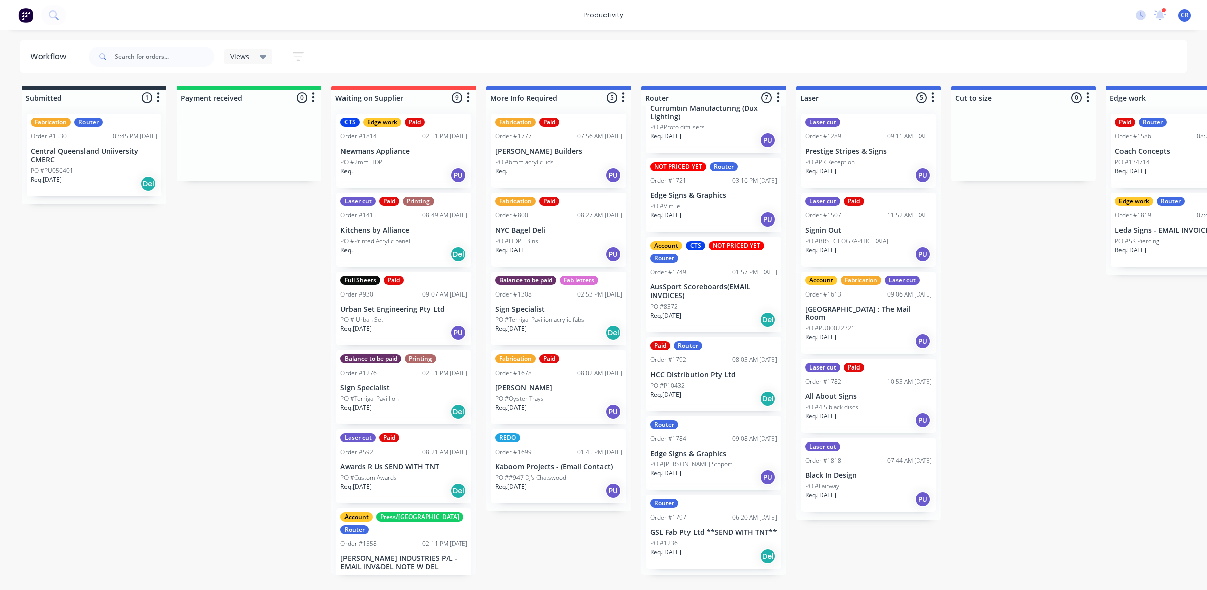
click at [867, 142] on div "Laser cut Order #1289 09:11 AM [DATE] Prestige Stripes & Signs PO #PR Reception…" at bounding box center [868, 151] width 135 height 74
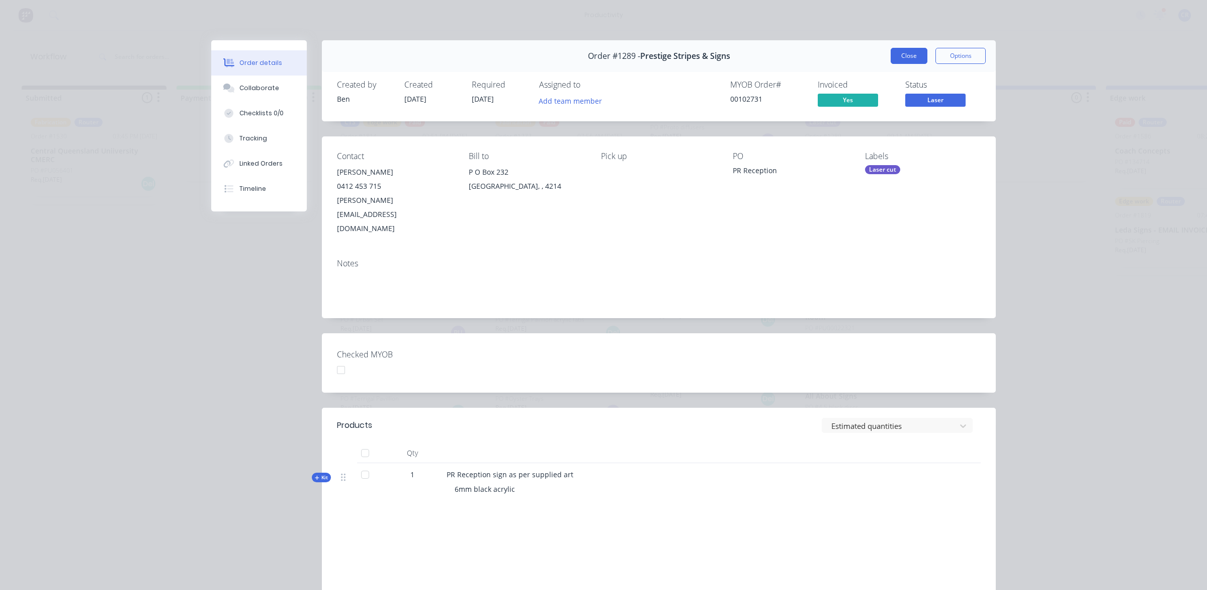
click at [908, 53] on button "Close" at bounding box center [909, 56] width 37 height 16
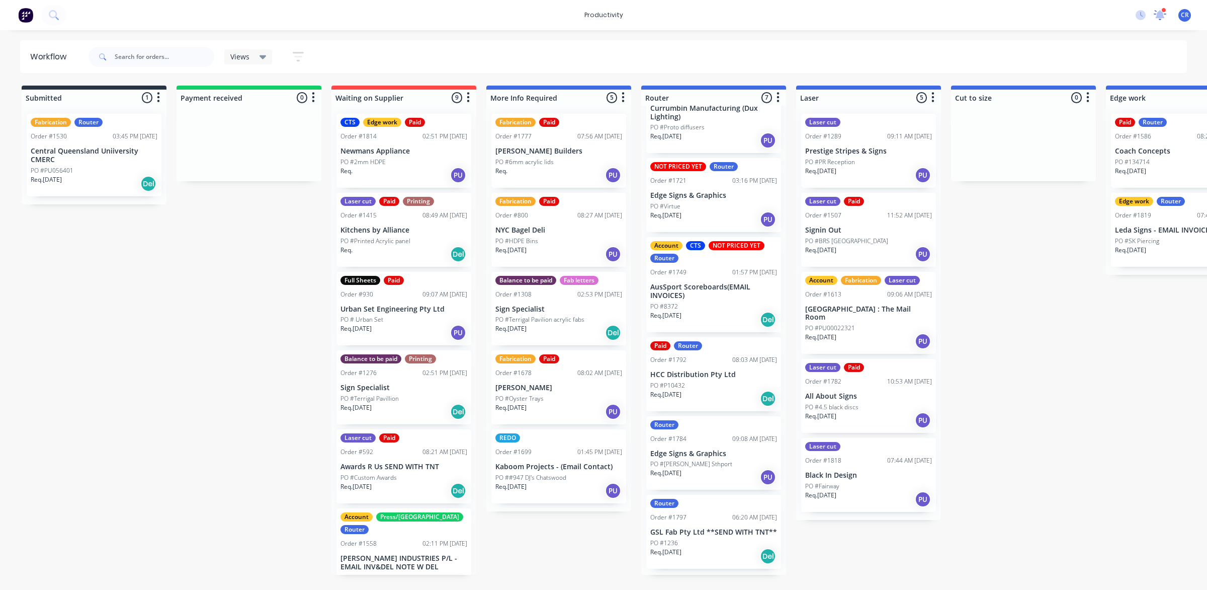
click at [1162, 15] on icon at bounding box center [1161, 14] width 10 height 10
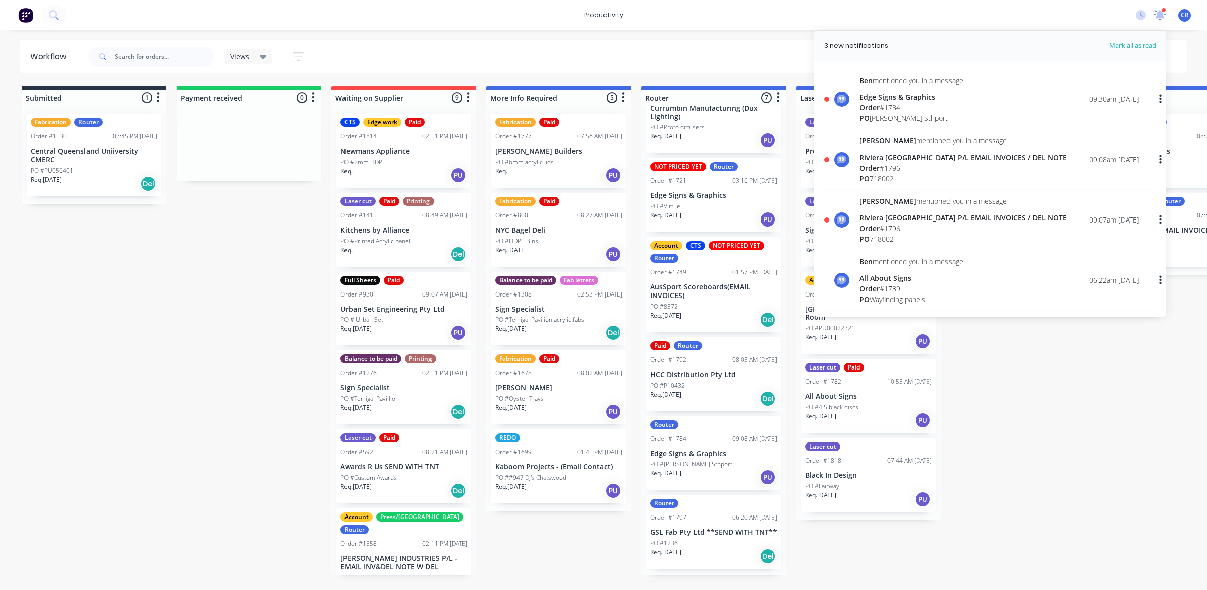
click at [1160, 10] on icon at bounding box center [1160, 15] width 13 height 10
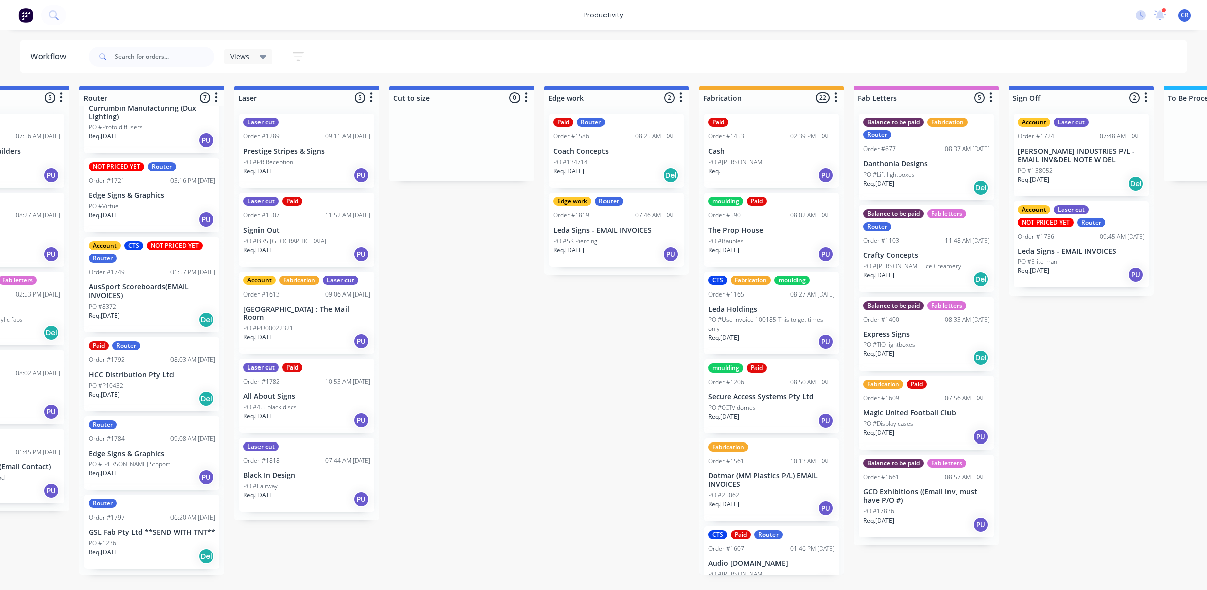
scroll to position [0, 566]
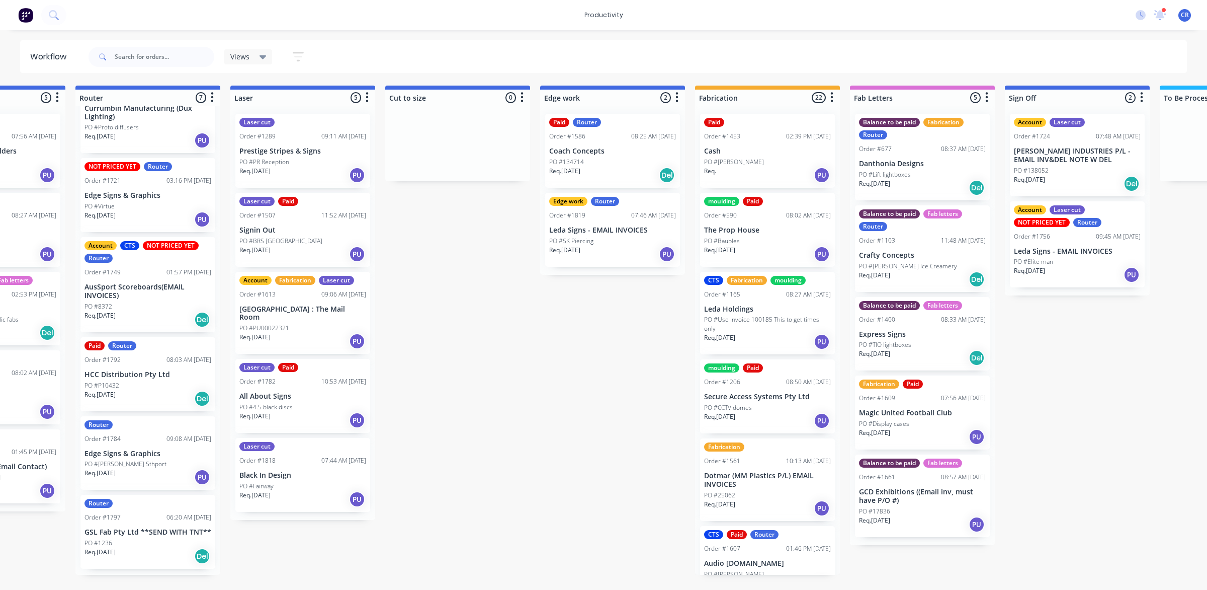
click at [1060, 172] on div "PO #138052" at bounding box center [1077, 170] width 127 height 9
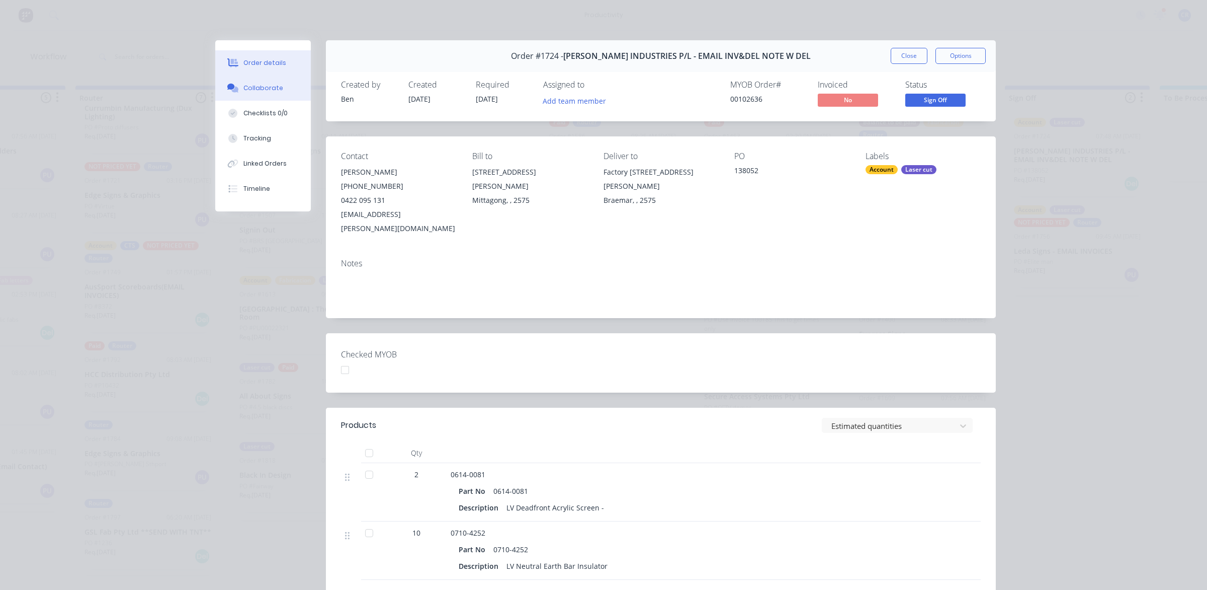
click at [235, 76] on button "Collaborate" at bounding box center [263, 87] width 96 height 25
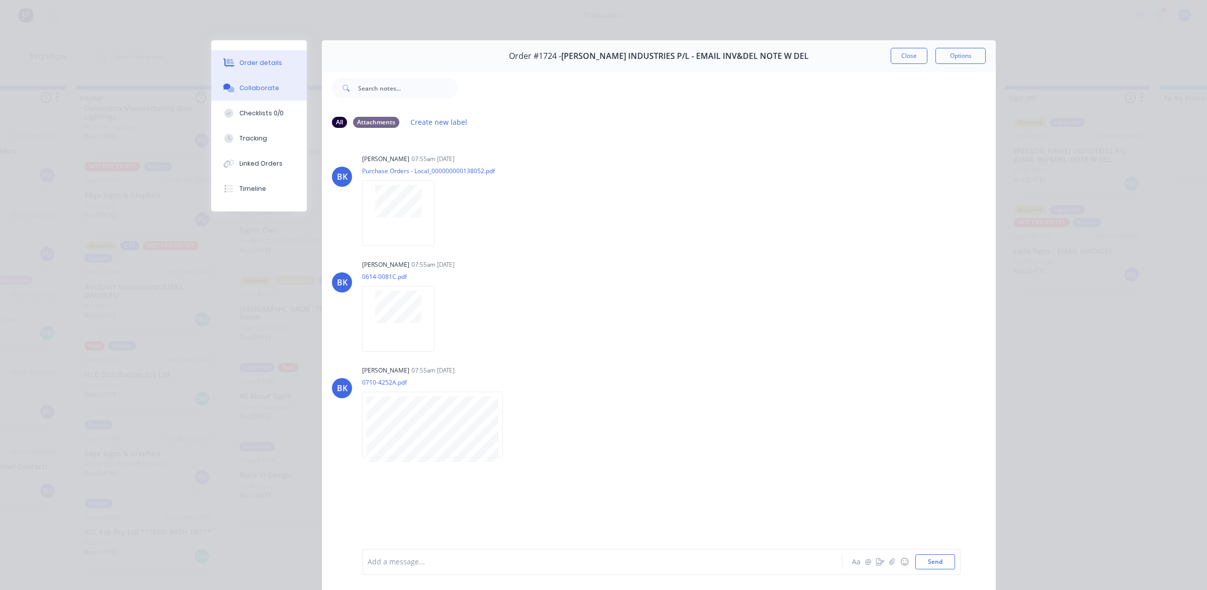
click at [255, 63] on div "Order details" at bounding box center [260, 62] width 43 height 9
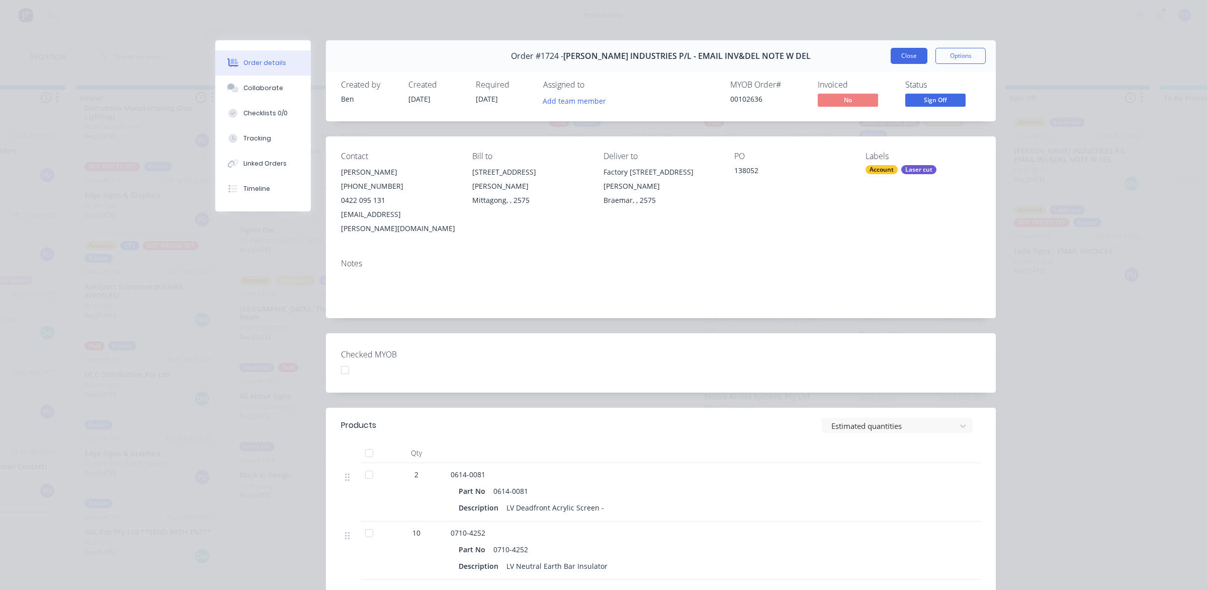
click at [906, 60] on button "Close" at bounding box center [909, 56] width 37 height 16
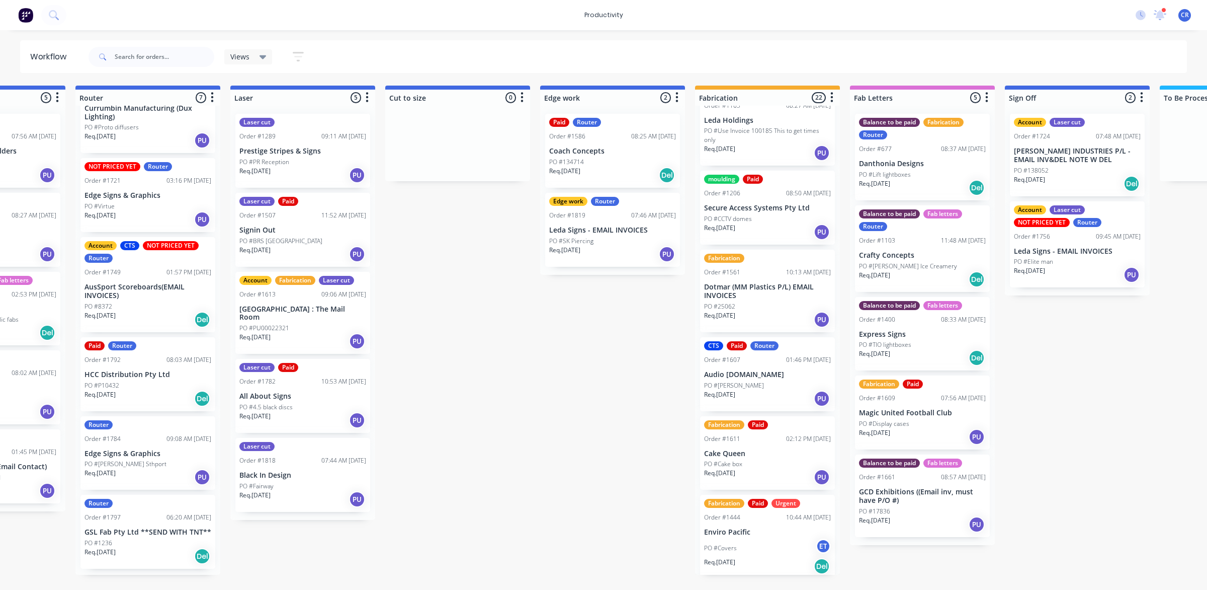
scroll to position [314, 0]
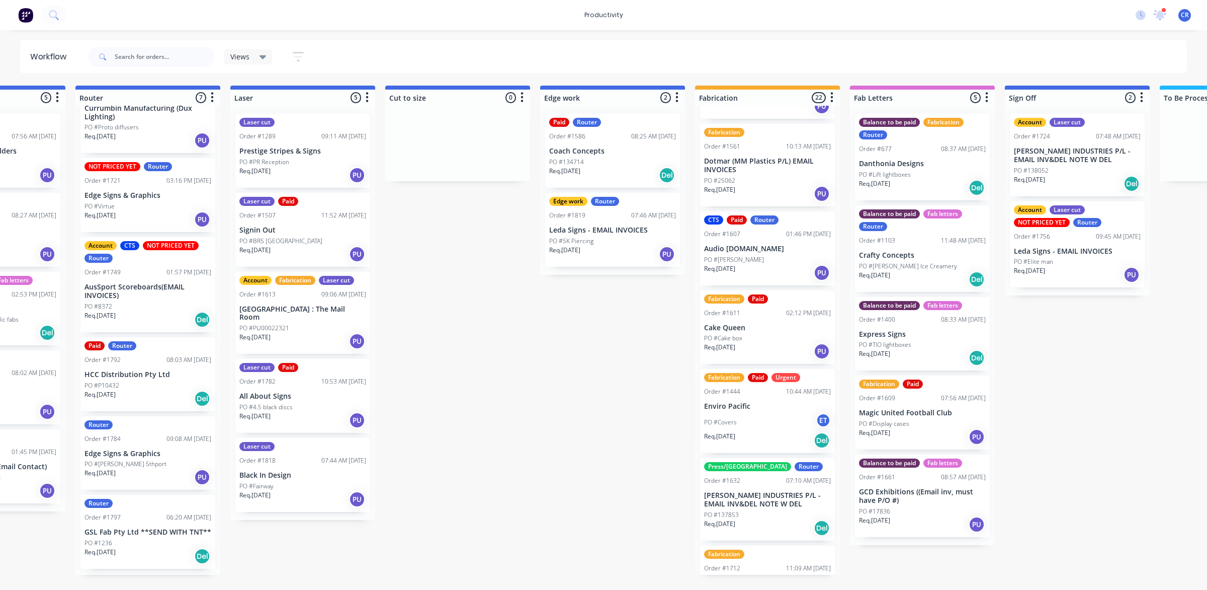
click at [761, 491] on p "[PERSON_NAME] INDUSTRIES P/L - EMAIL INV&DEL NOTE W DEL" at bounding box center [767, 499] width 127 height 17
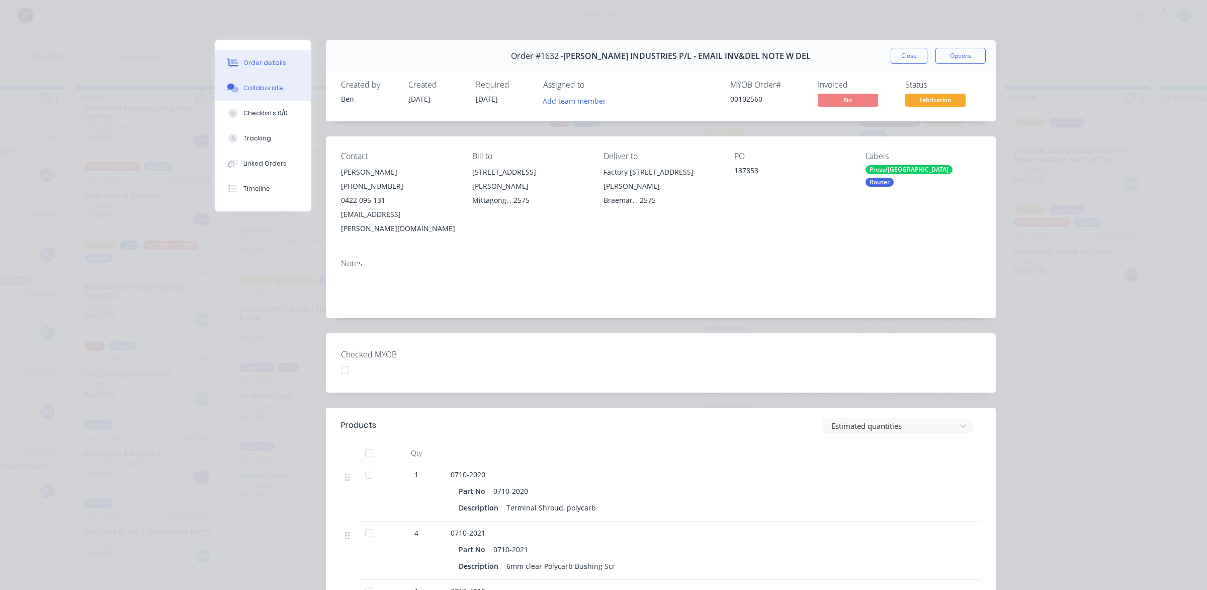
click at [270, 93] on button "Collaborate" at bounding box center [263, 87] width 96 height 25
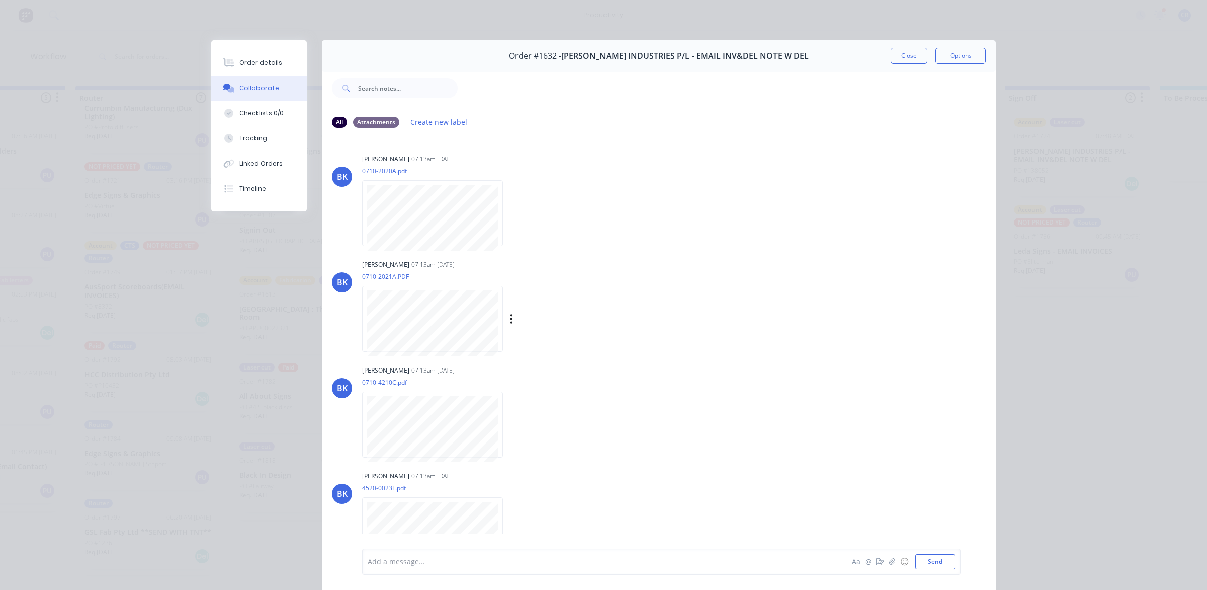
scroll to position [116, 0]
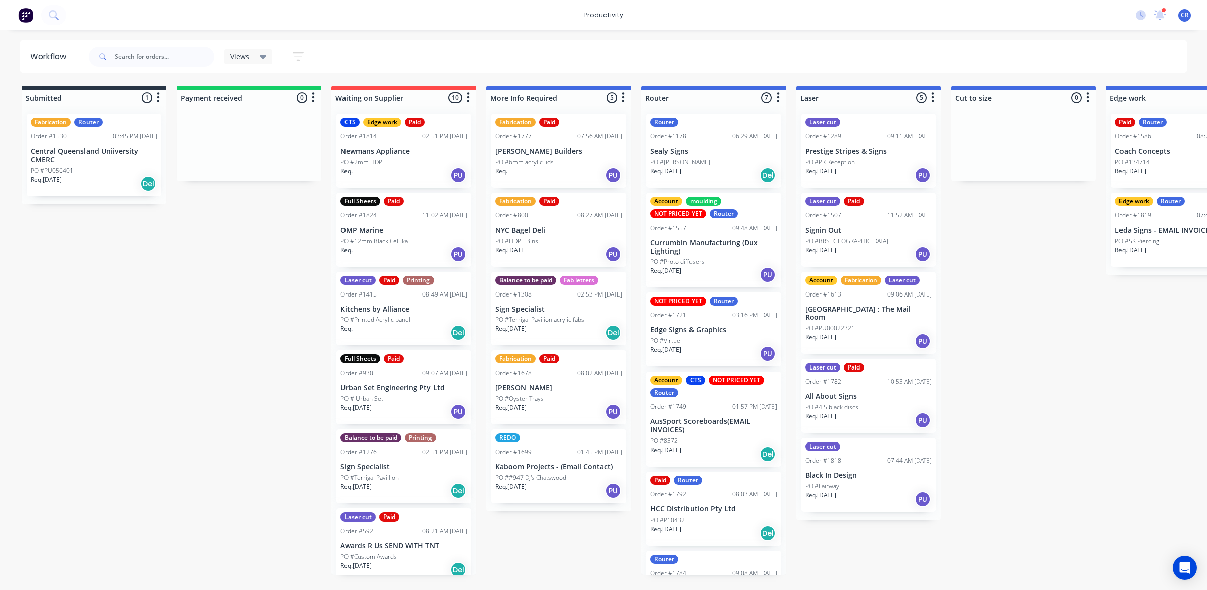
click at [265, 229] on div "Submitted 1 Sort By Created date Required date Order number Customer name Most …" at bounding box center [1195, 330] width 2407 height 489
